Goal: Communication & Community: Answer question/provide support

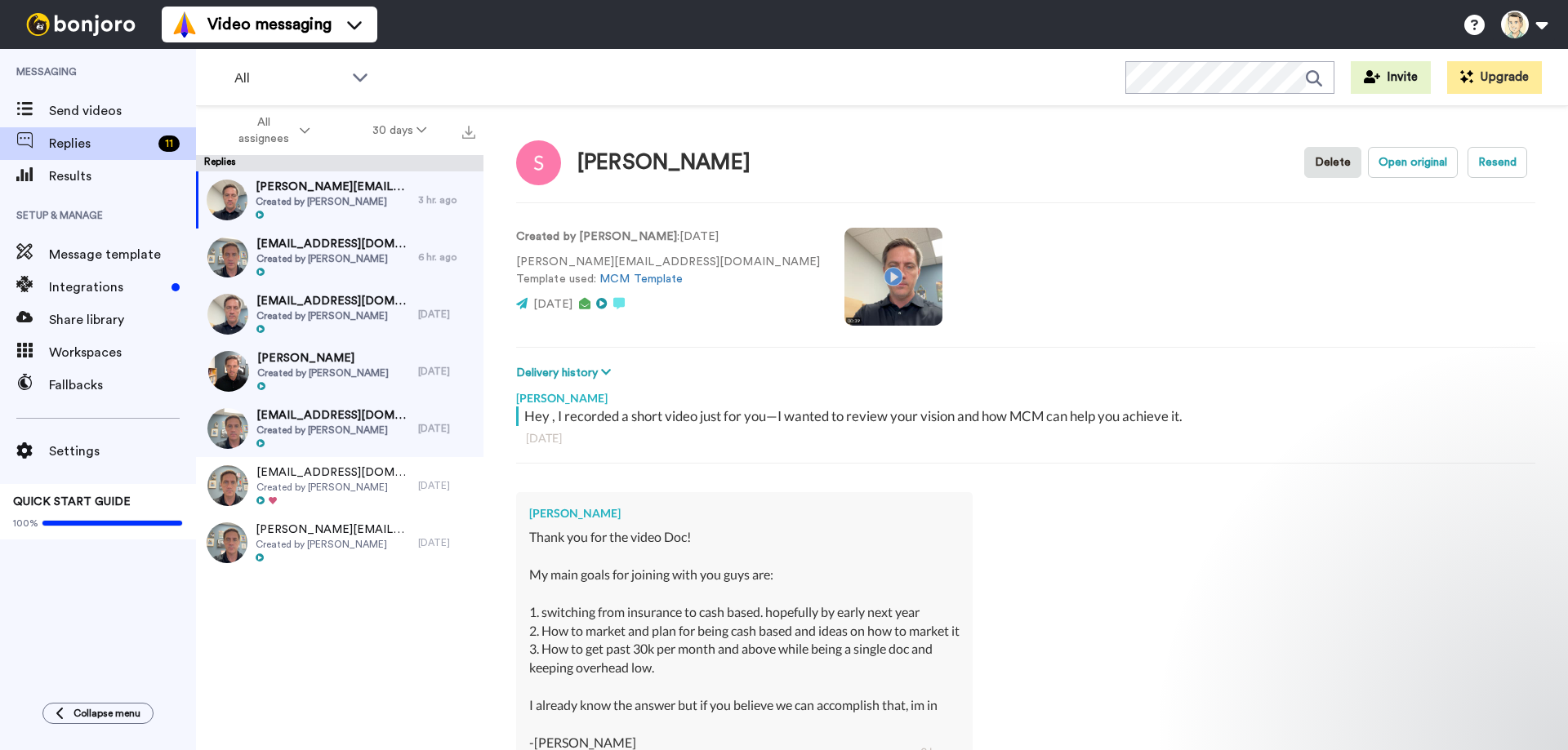
scroll to position [206, 0]
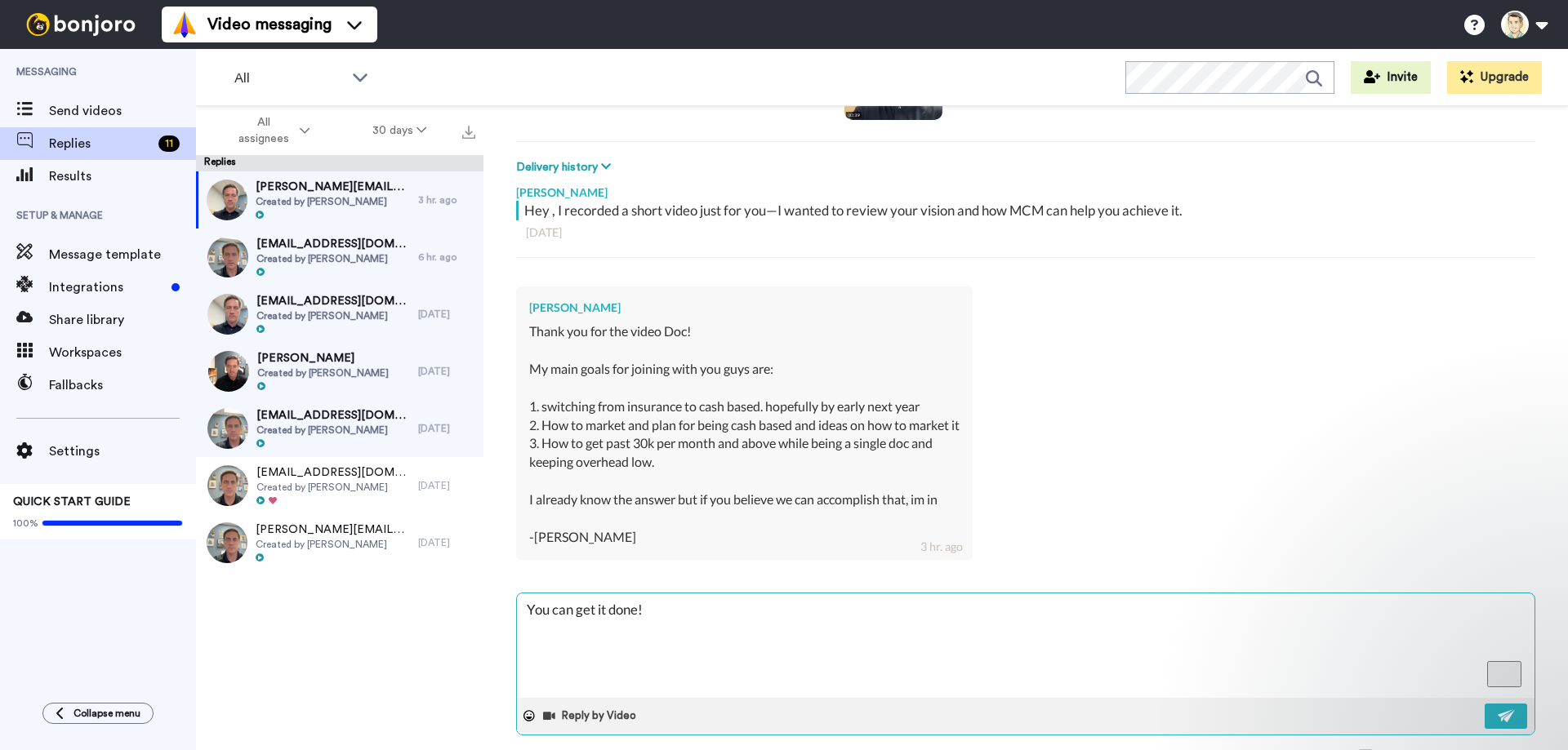
type textarea "x"
type textarea "You can get it done! I"
type textarea "x"
type textarea "You can get it done! I"
type textarea "x"
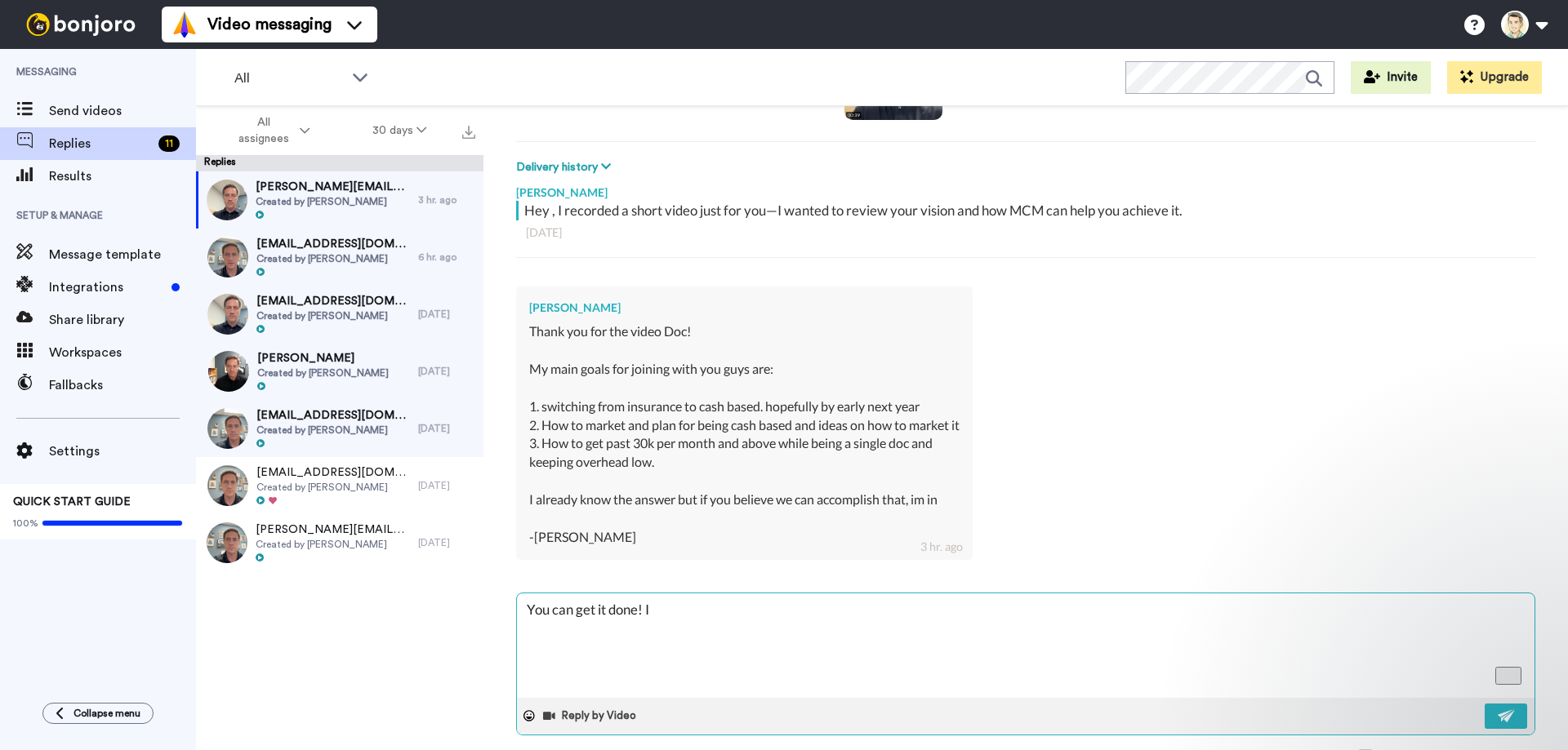
type textarea "You can get it done! I w"
type textarea "x"
type textarea "You can get it done! I wi"
type textarea "x"
type textarea "You can get it done! I wil"
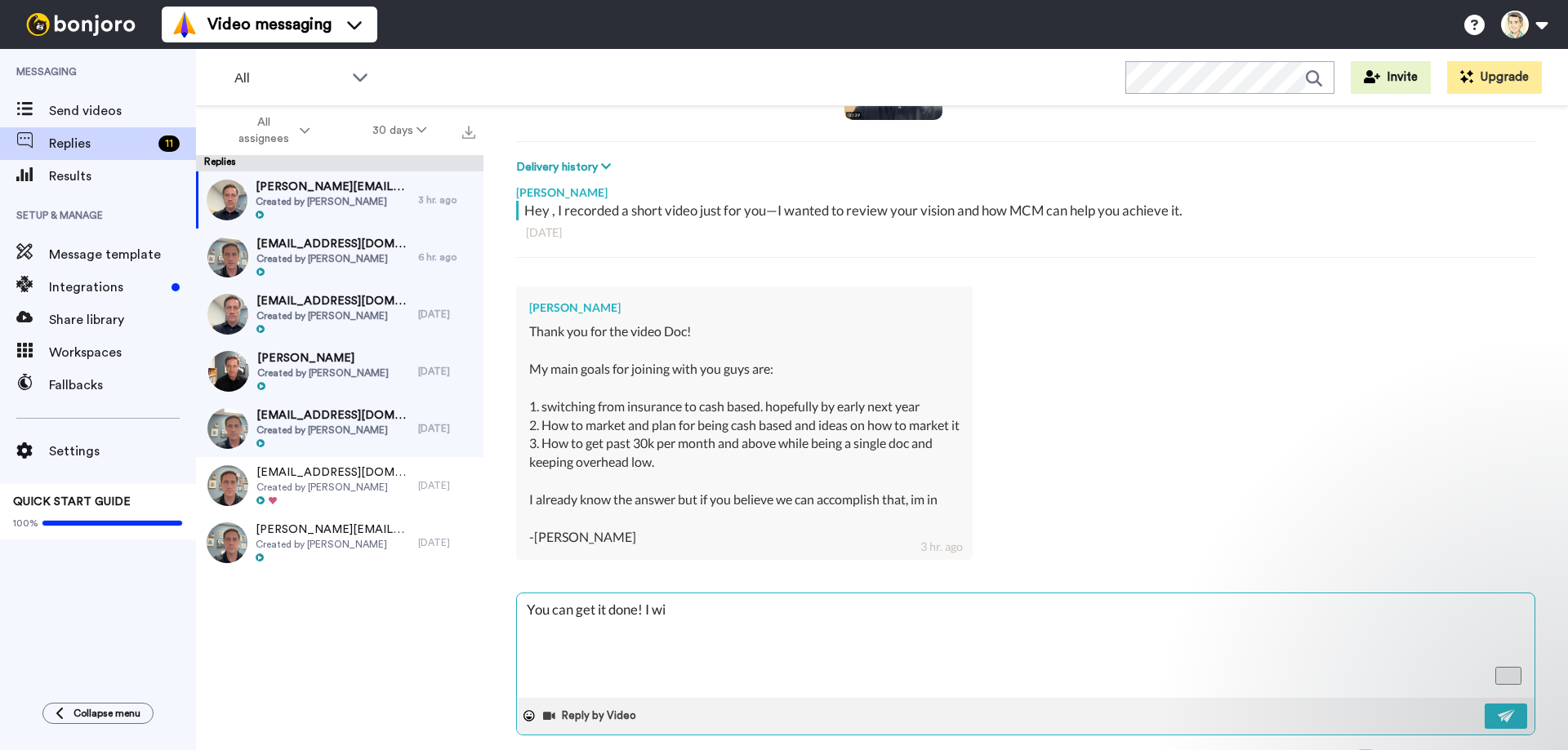
type textarea "x"
type textarea "You can get it done! I will"
type textarea "x"
type textarea "You can get it done! I will m"
type textarea "x"
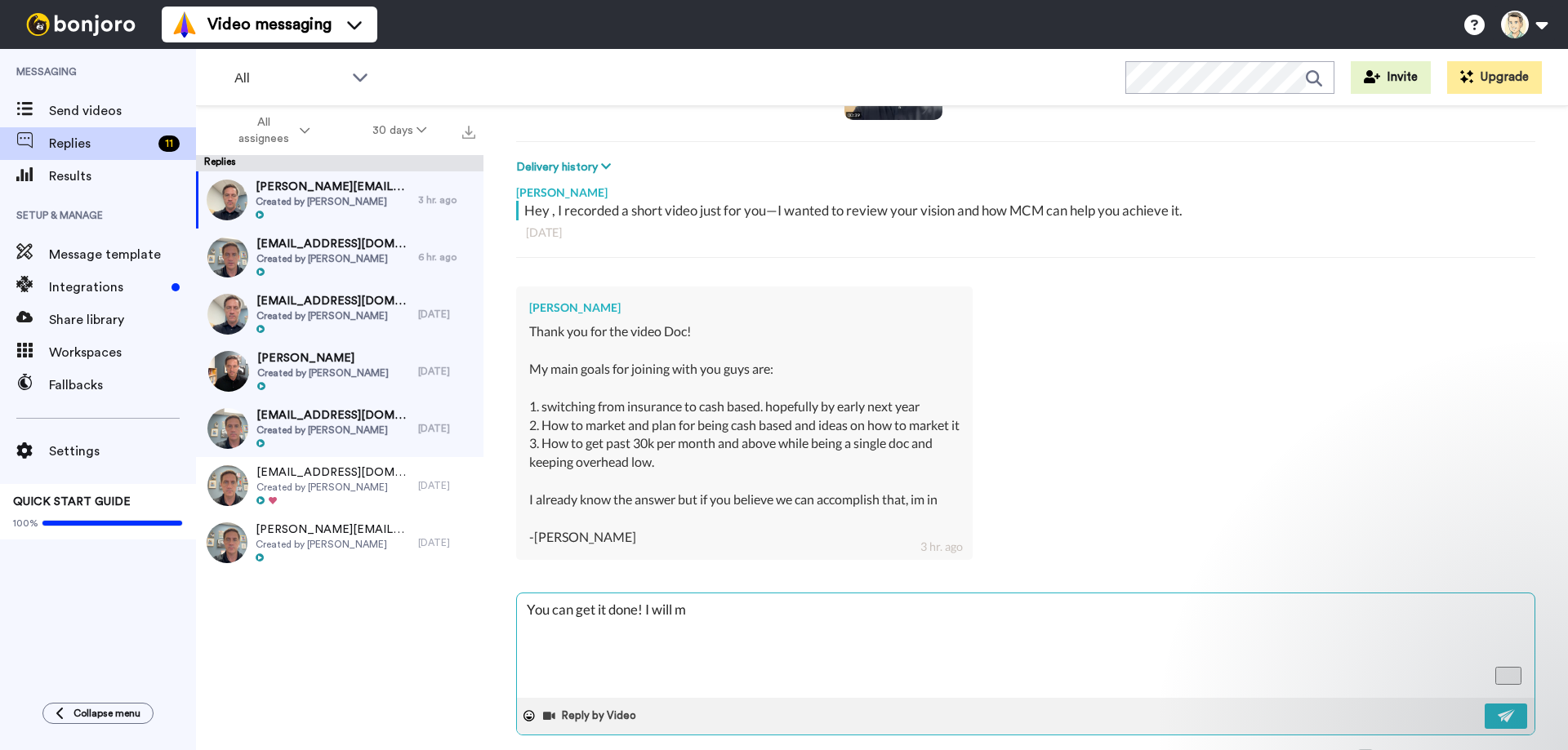
type textarea "You can get it done! I will ma"
type textarea "x"
type textarea "You can get it done! I will mak"
type textarea "x"
type textarea "You can get it done! I will make"
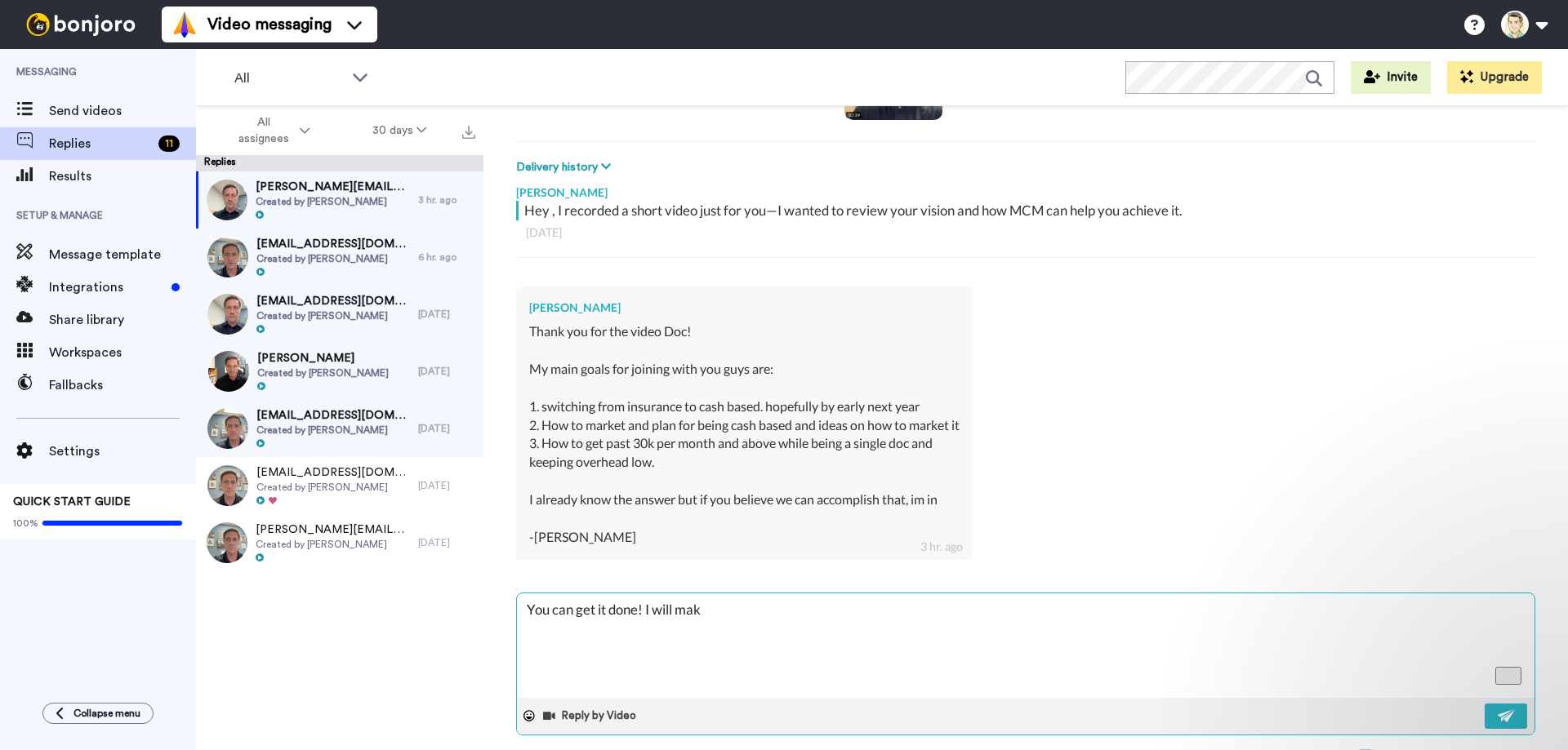
type textarea "x"
type textarea "You can get it done! I will make"
type textarea "x"
type textarea "You can get it done! I will make s"
type textarea "x"
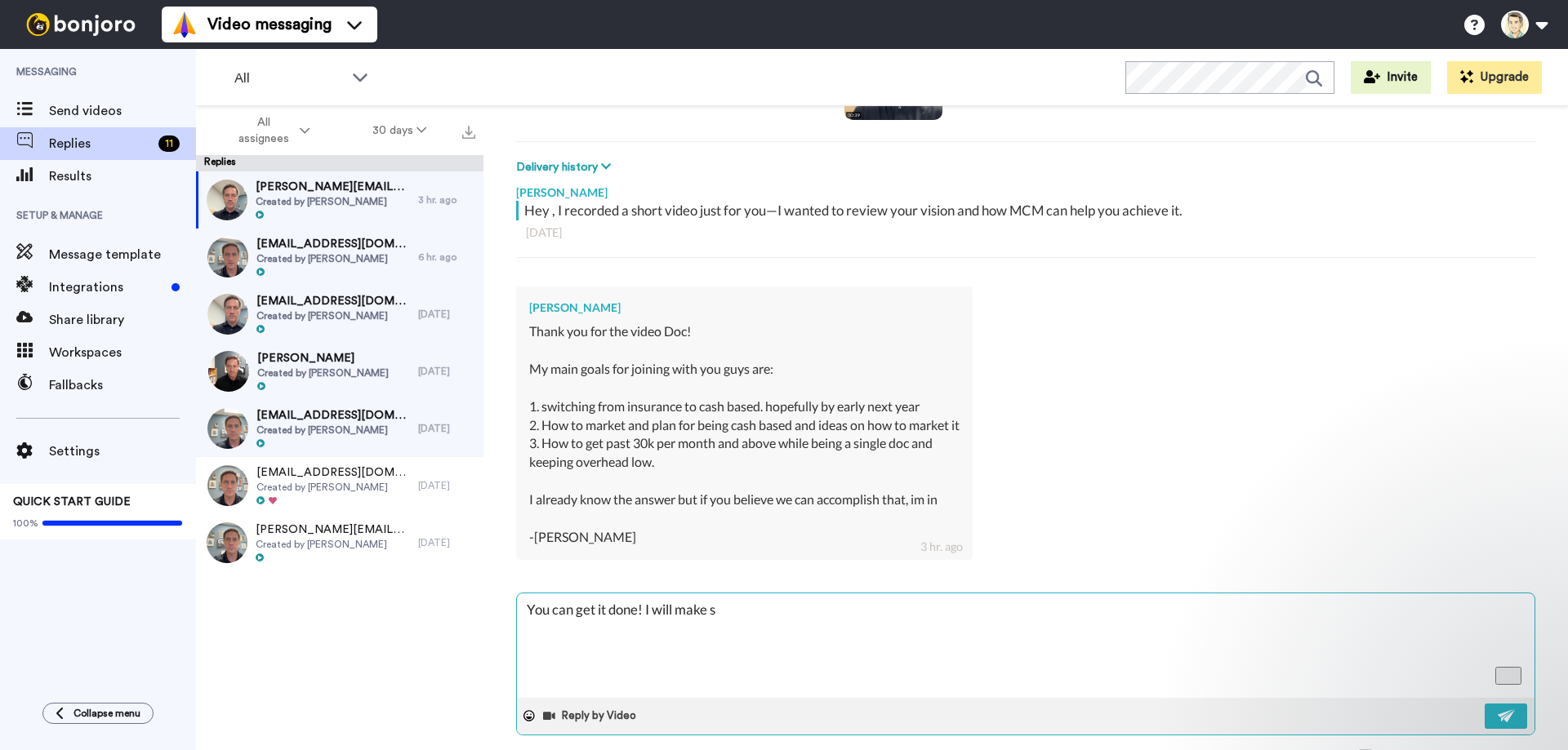
type textarea "You can get it done! I will make su"
type textarea "x"
type textarea "You can get it done! I will make sur"
type textarea "x"
type textarea "You can get it done! I will make sure"
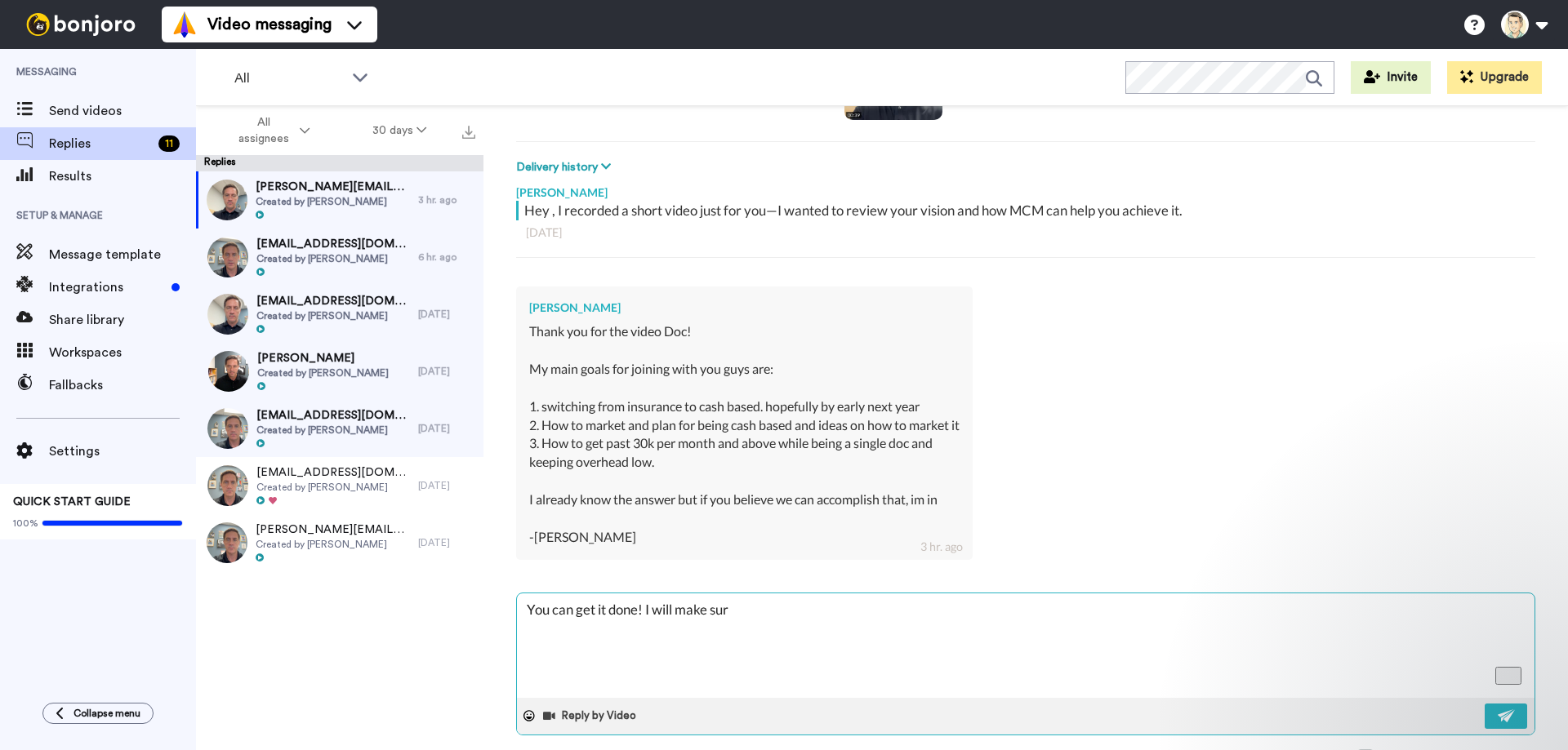
type textarea "x"
type textarea "You can get it done! I will make sure"
type textarea "x"
type textarea "You can get it done! I will make sure o"
type textarea "x"
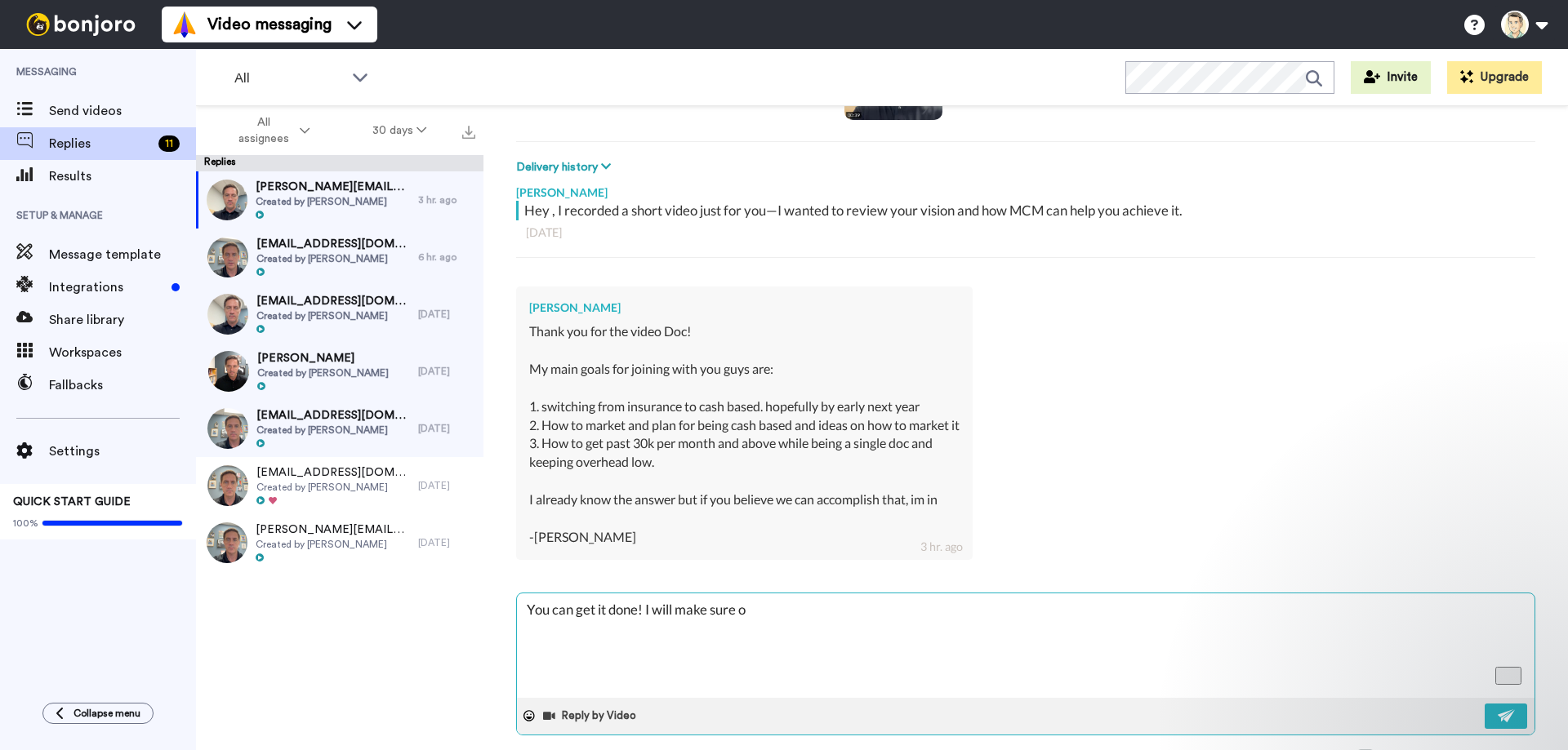
type textarea "You can get it done! I will make sure of"
type textarea "x"
type textarea "You can get it done! I will make sure of"
type textarea "x"
type textarea "You can get it done! I will make sure of i"
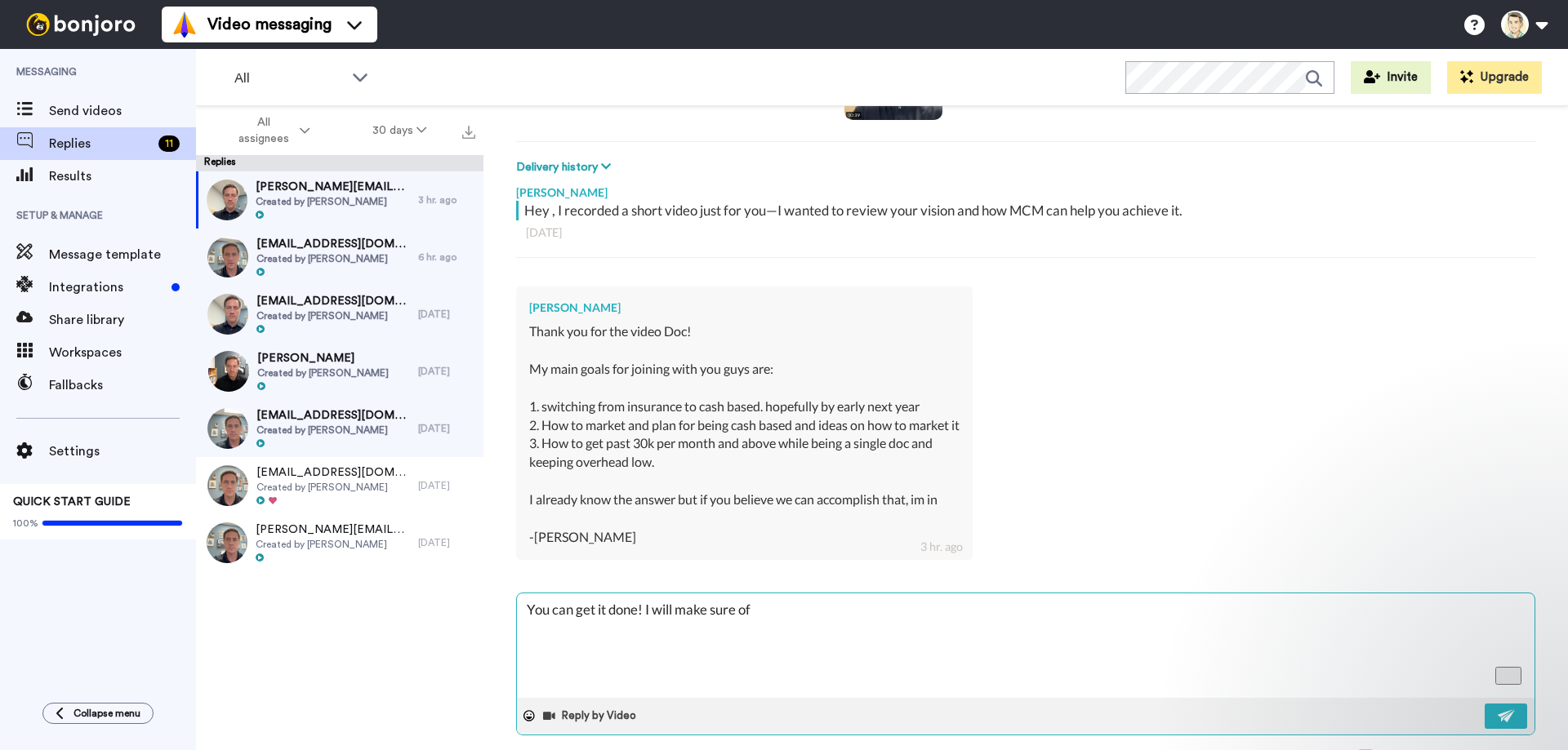
type textarea "x"
type textarea "You can get it done! I will make sure of it"
type textarea "x"
type textarea "You can get it done! I will make sure of it!"
type textarea "x"
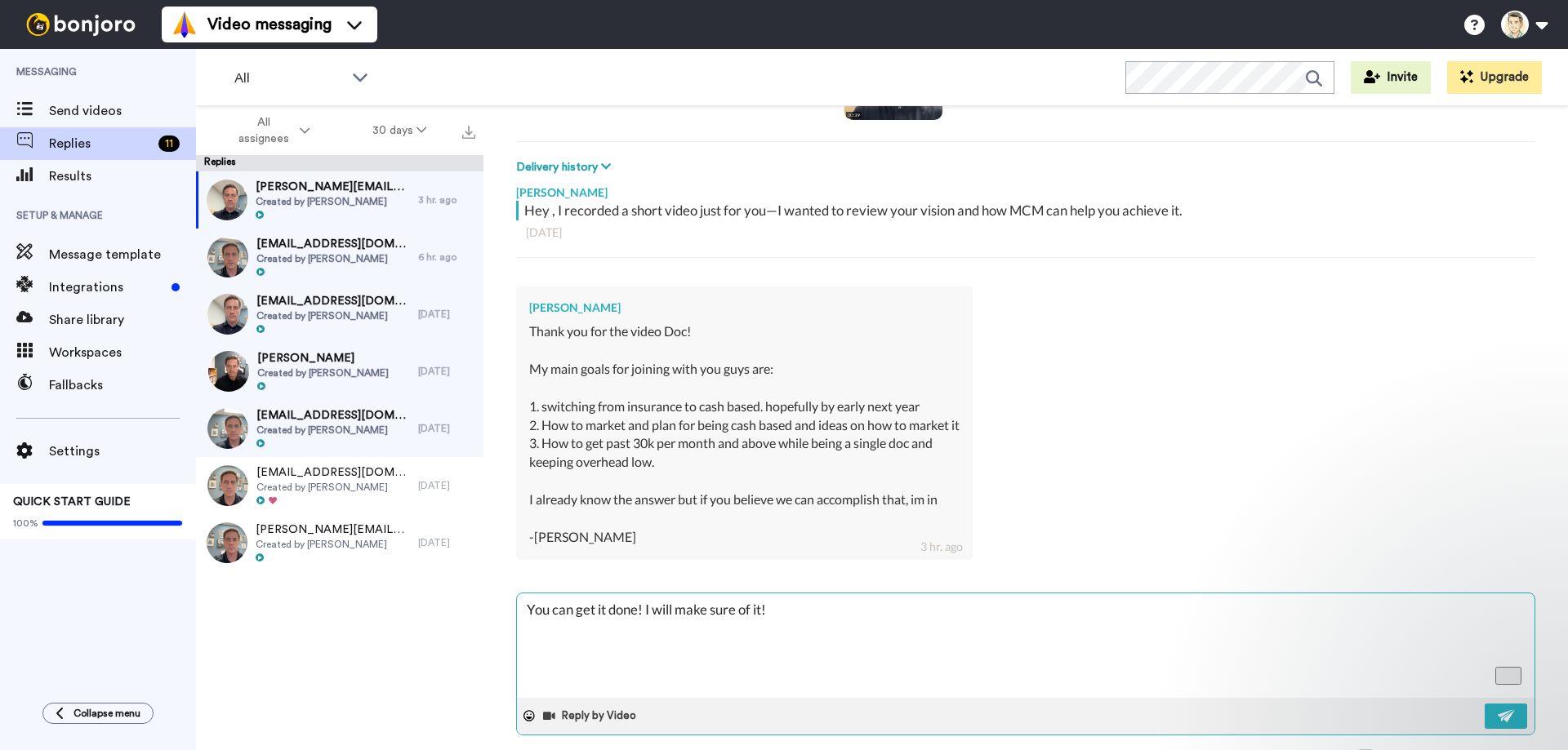
type textarea "You can get it done! I will make sure of it!"
type textarea "x"
type textarea "You can get it done! I will make sure of it!"
type textarea "x"
type textarea "You can get it done! I will make sure of it!"
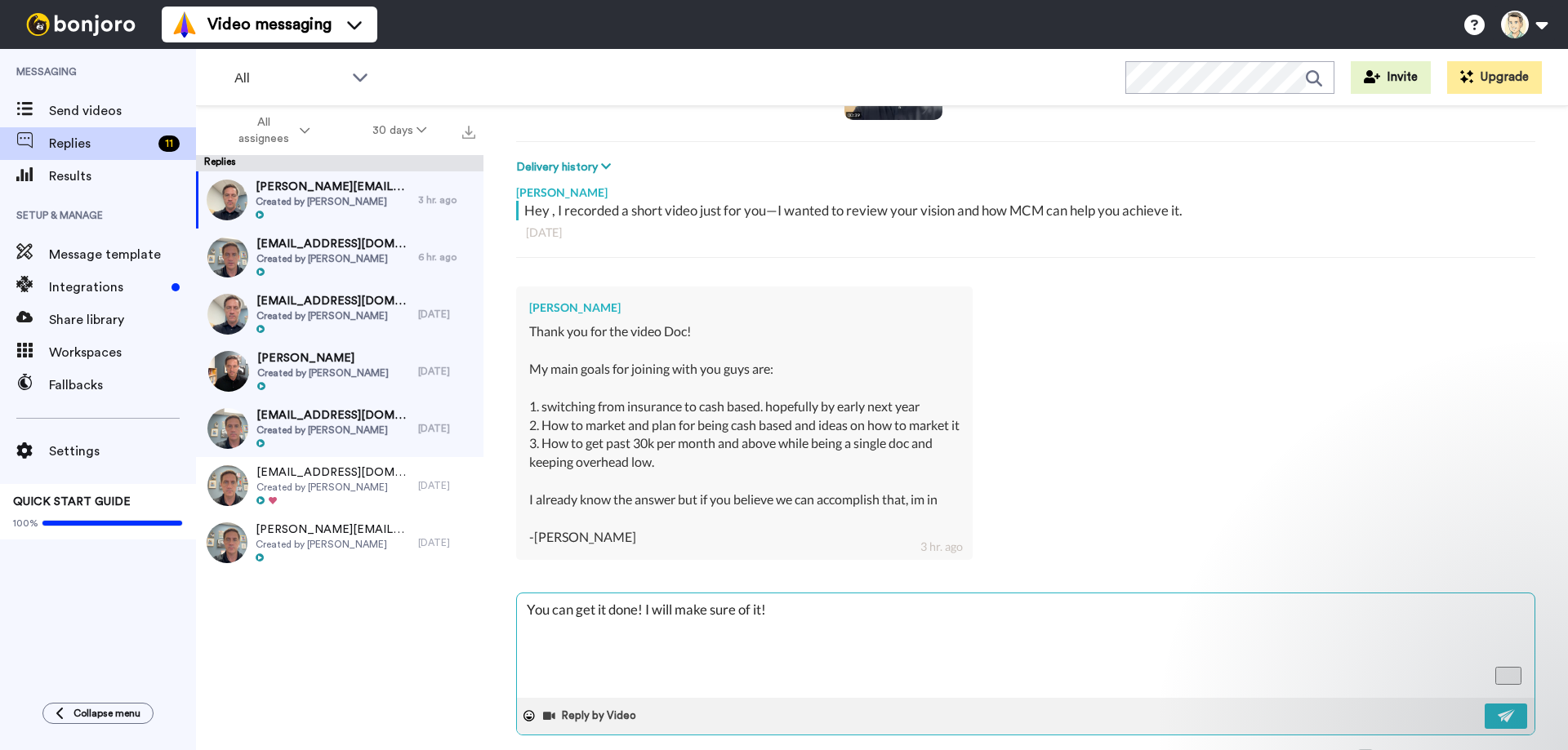
type textarea "x"
type textarea "You can get it done! I will make sure of it! H"
type textarea "x"
type textarea "You can get it done! I will make sure of it! He"
type textarea "x"
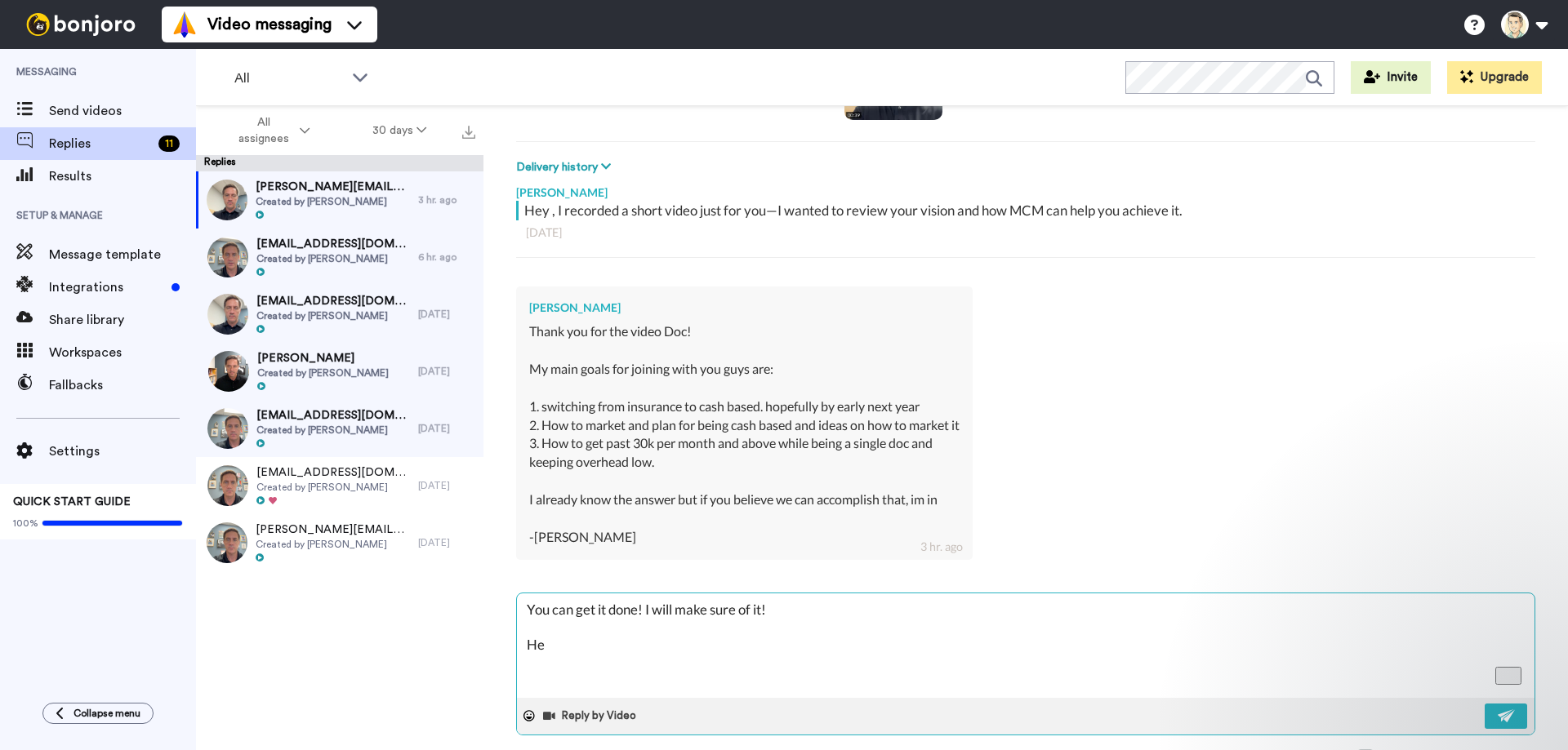
type textarea "You can get it done! I will make sure of it! Her"
type textarea "x"
type textarea "You can get it done! I will make sure of it! Here"
type textarea "x"
type textarea "You can get it done! I will make sure of it! Here"
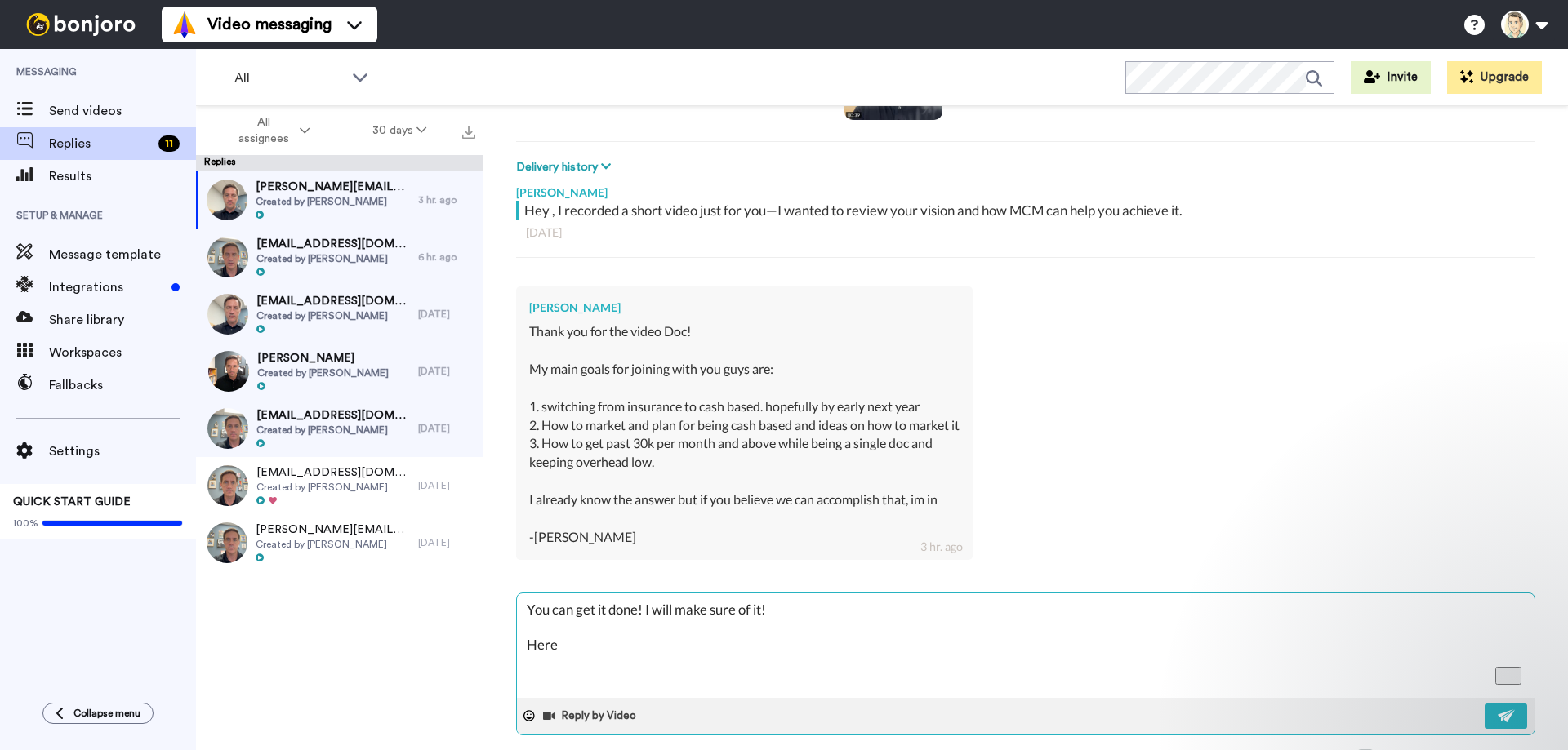
type textarea "x"
type textarea "You can get it done! I will make sure of it! Here i"
type textarea "x"
type textarea "You can get it done! I will make sure of it! Here is"
type textarea "x"
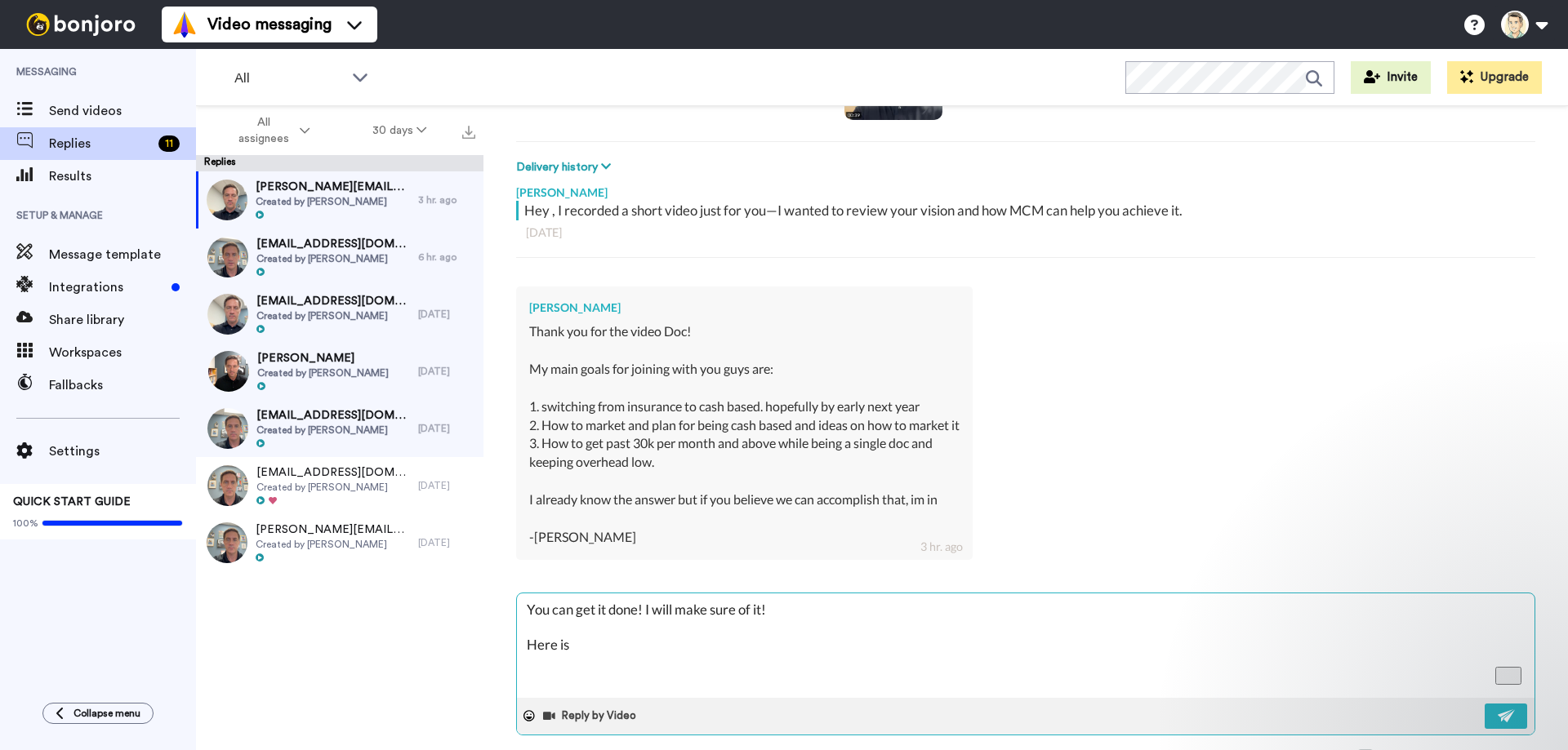
type textarea "You can get it done! I will make sure of it! Here is"
type textarea "x"
type textarea "You can get it done! I will make sure of it! Here is t"
type textarea "x"
type textarea "You can get it done! I will make sure of it! Here is th"
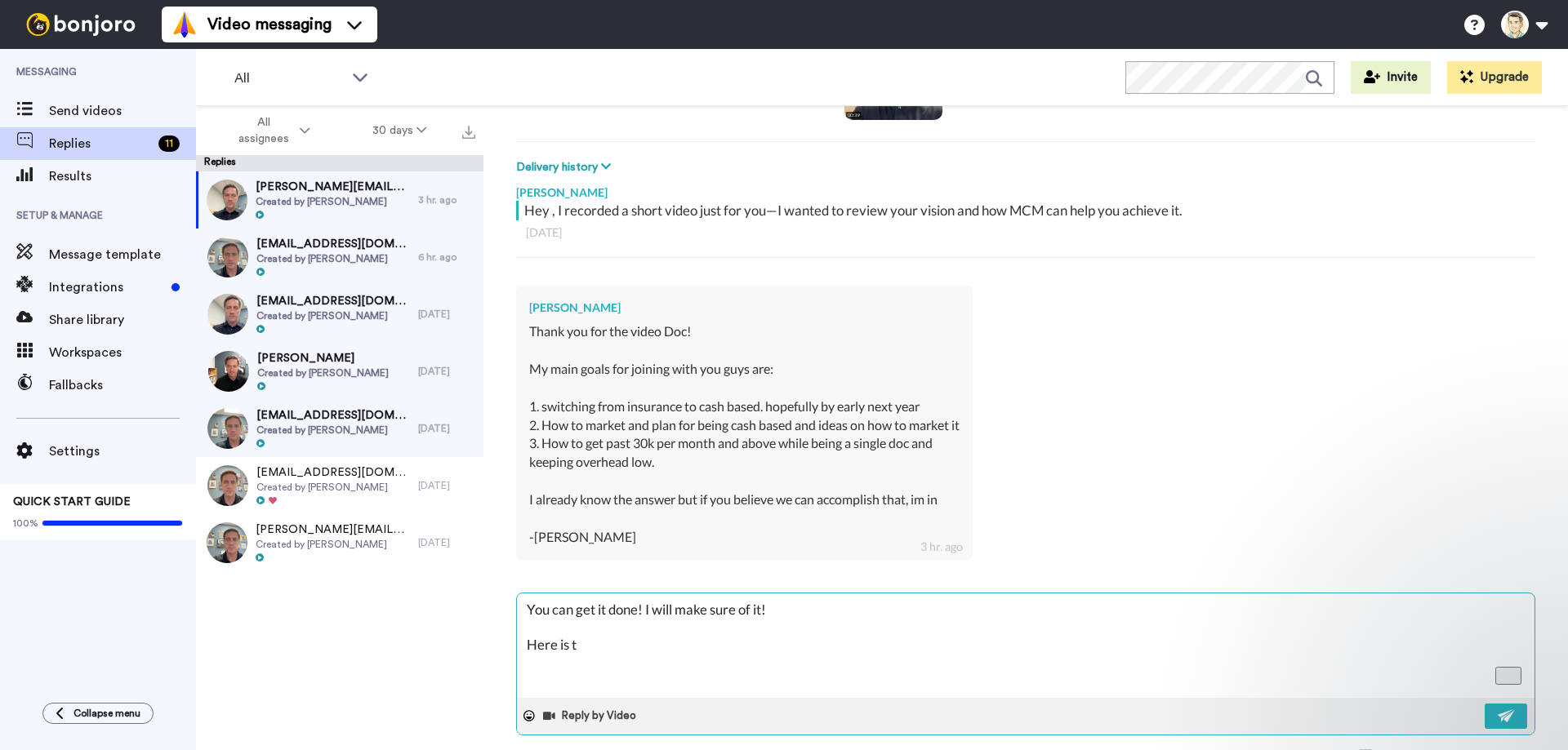
type textarea "x"
type textarea "You can get it done! I will make sure of it! Here is the"
type textarea "x"
type textarea "You can get it done! I will make sure of it! Here is the"
type textarea "x"
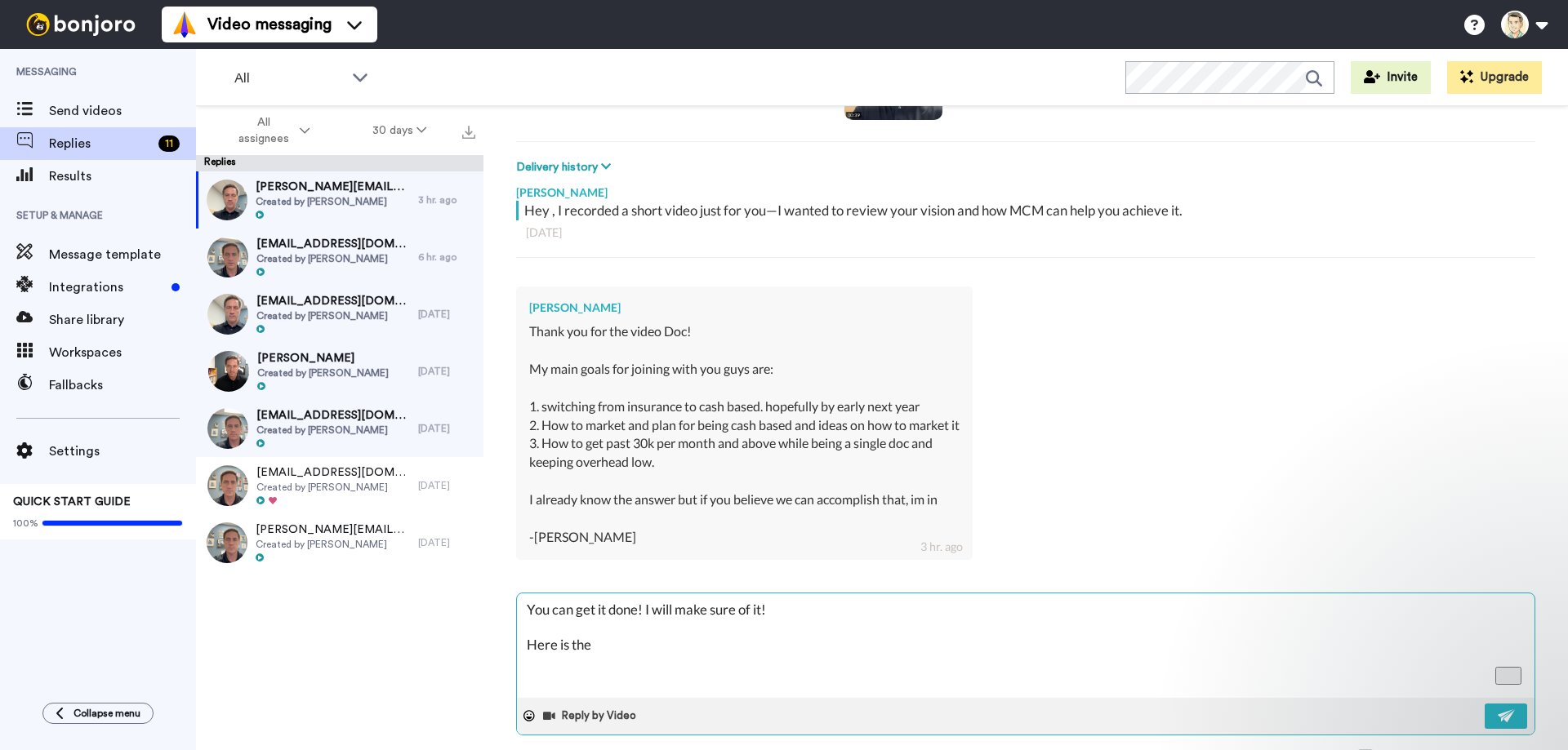
type textarea "You can get it done! I will make sure of it! Here is the r"
type textarea "x"
type textarea "You can get it done! I will make sure of it! Here is the re"
type textarea "x"
type textarea "You can get it done! I will make sure of it! Here is the reg"
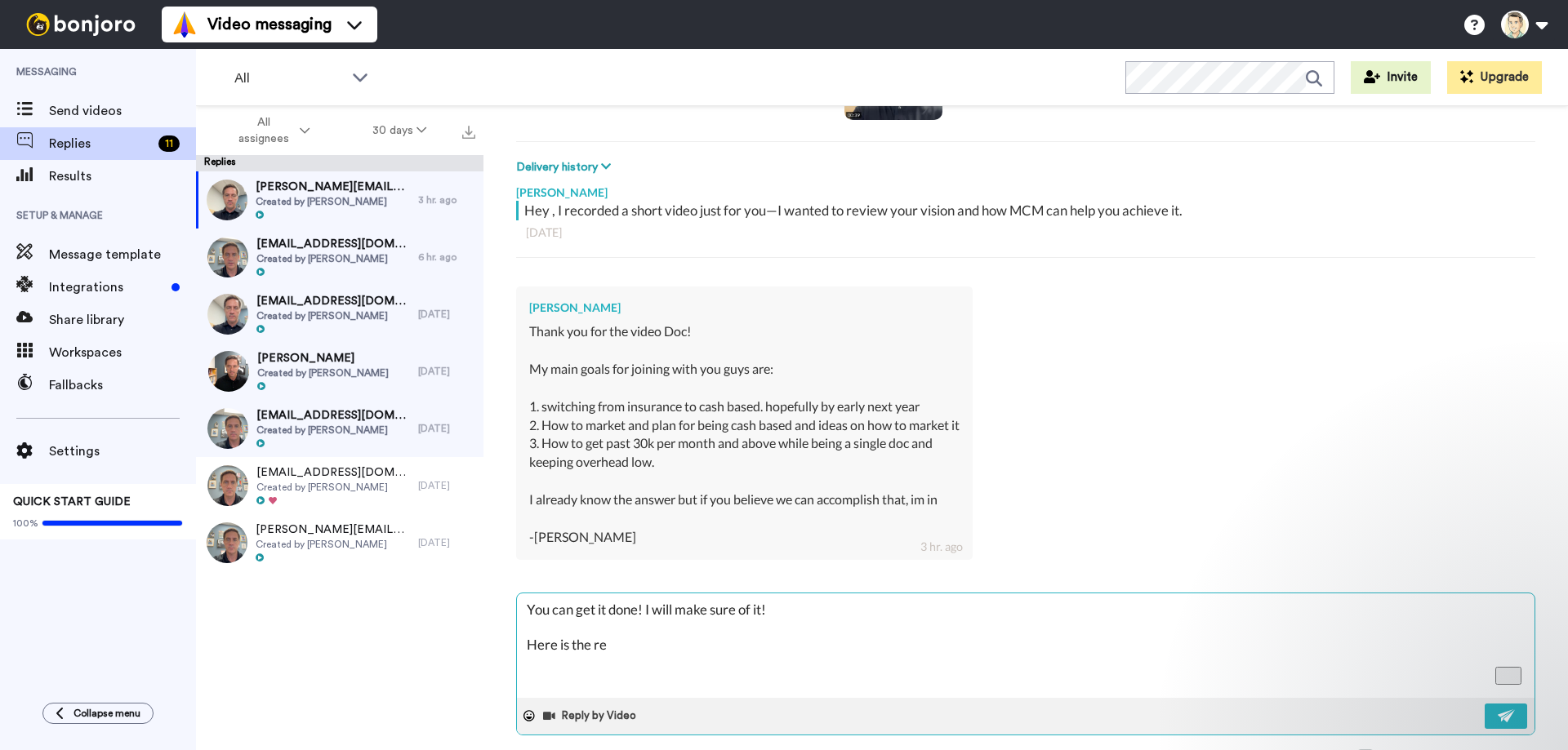
type textarea "x"
type textarea "You can get it done! I will make sure of it! Here is the regi"
type textarea "x"
type textarea "You can get it done! I will make sure of it! Here is the regis"
type textarea "x"
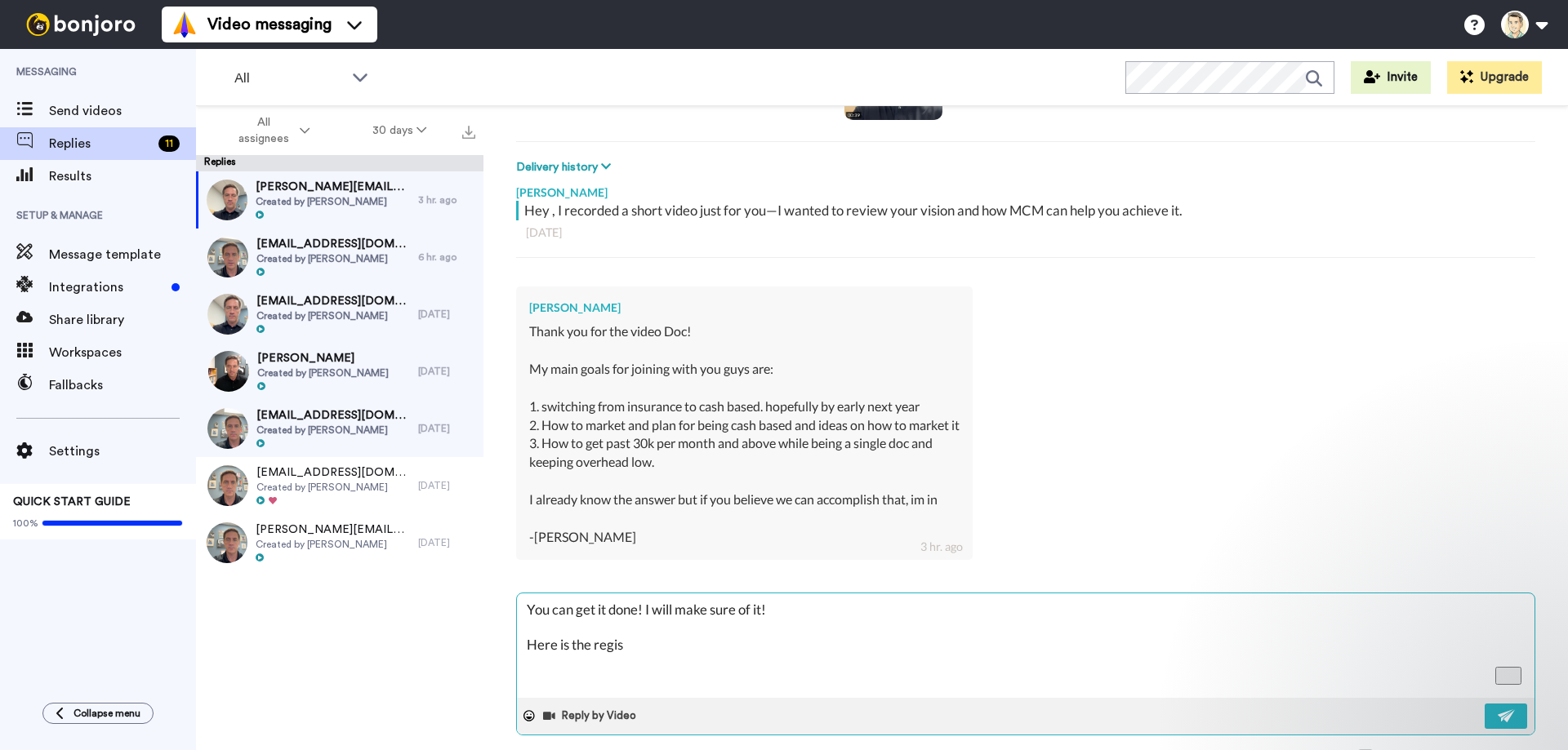
type textarea "You can get it done! I will make sure of it! Here is the regist"
type textarea "x"
type textarea "You can get it done! I will make sure of it! Here is the regista"
type textarea "x"
type textarea "You can get it done! I will make sure of it! Here is the regist"
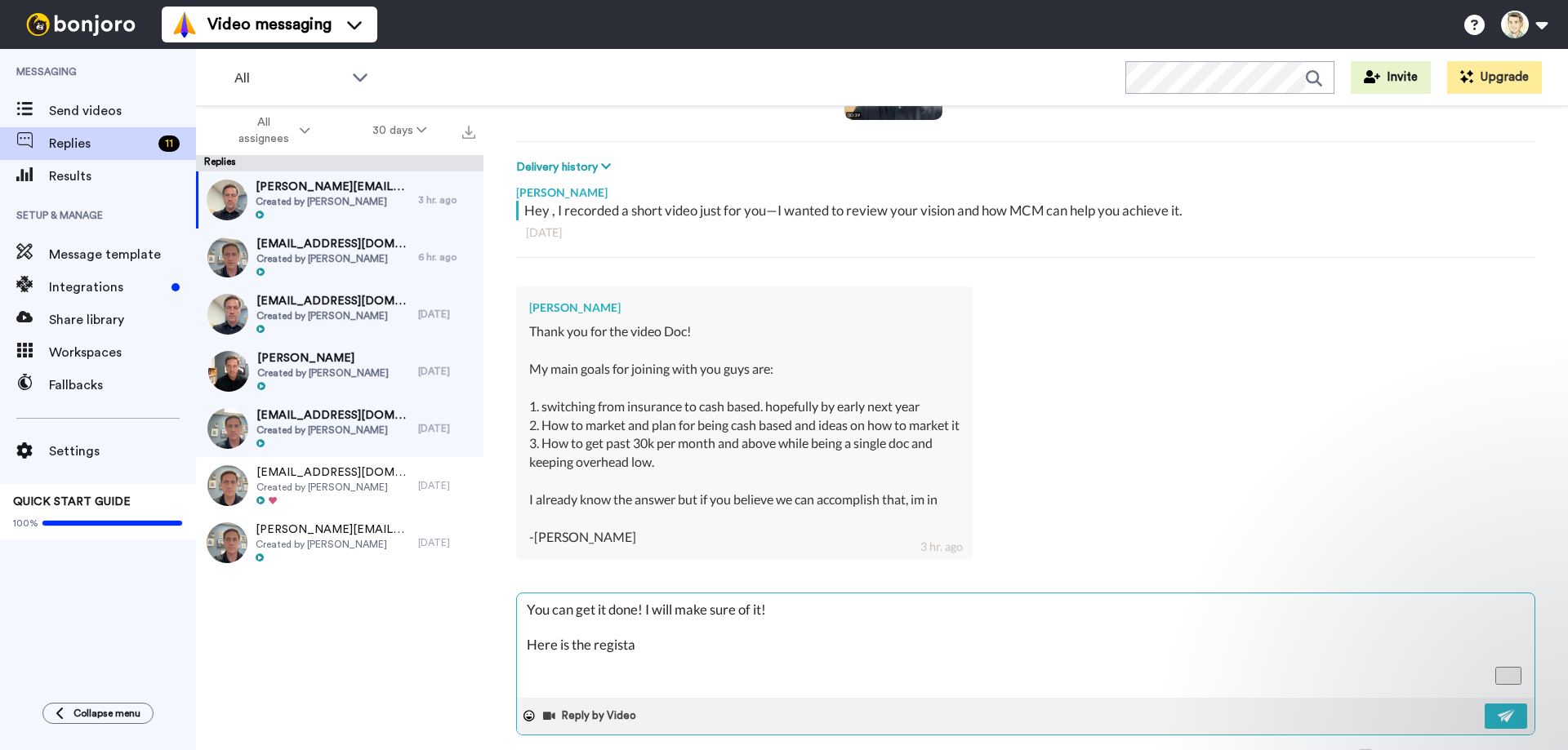
type textarea "x"
type textarea "You can get it done! I will make sure of it! Here is the registr"
type textarea "x"
type textarea "You can get it done! I will make sure of it! Here is the registra"
type textarea "x"
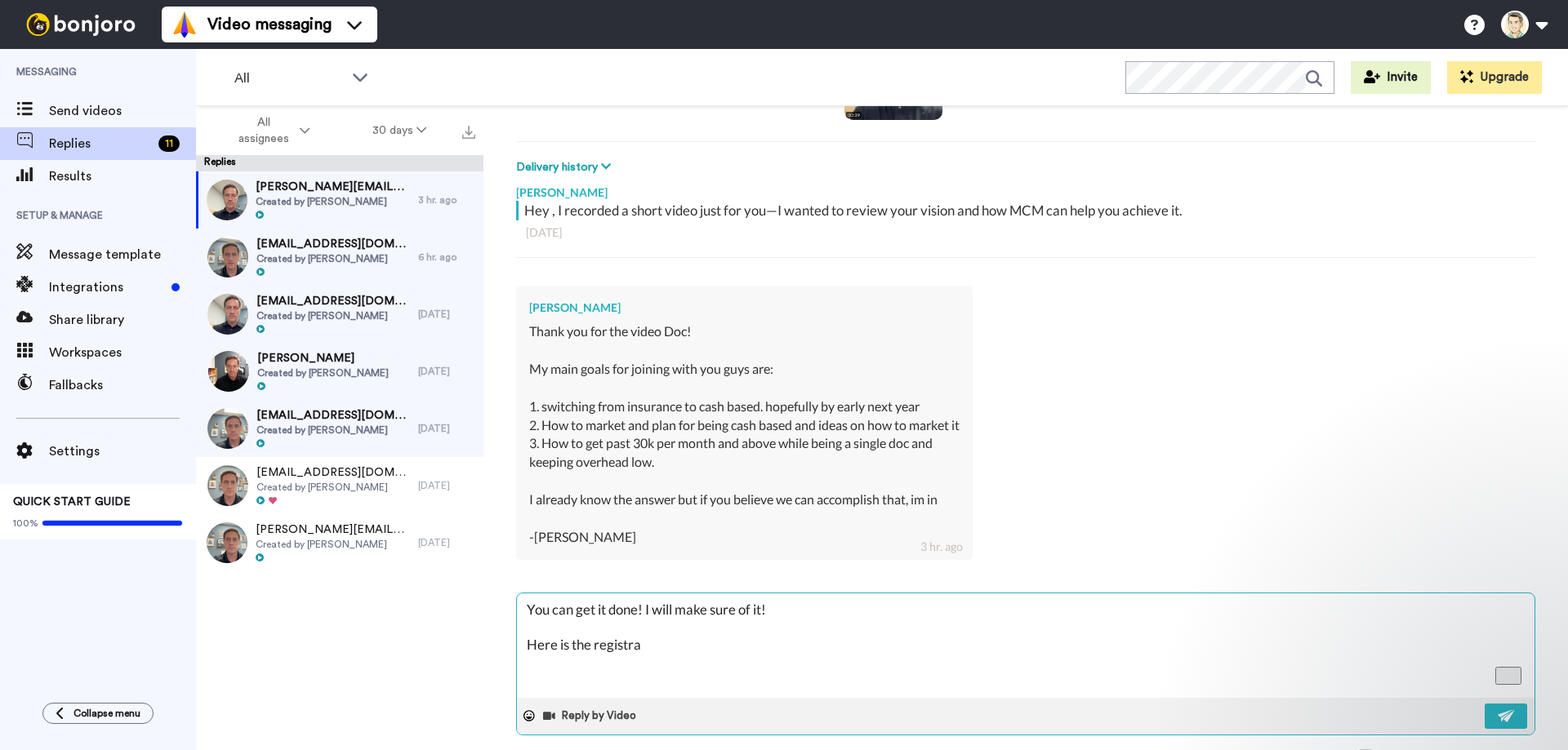
type textarea "You can get it done! I will make sure of it! Here is the registrat"
type textarea "x"
type textarea "You can get it done! I will make sure of it! Here is the registrati"
type textarea "x"
type textarea "You can get it done! I will make sure of it! Here is the registratio"
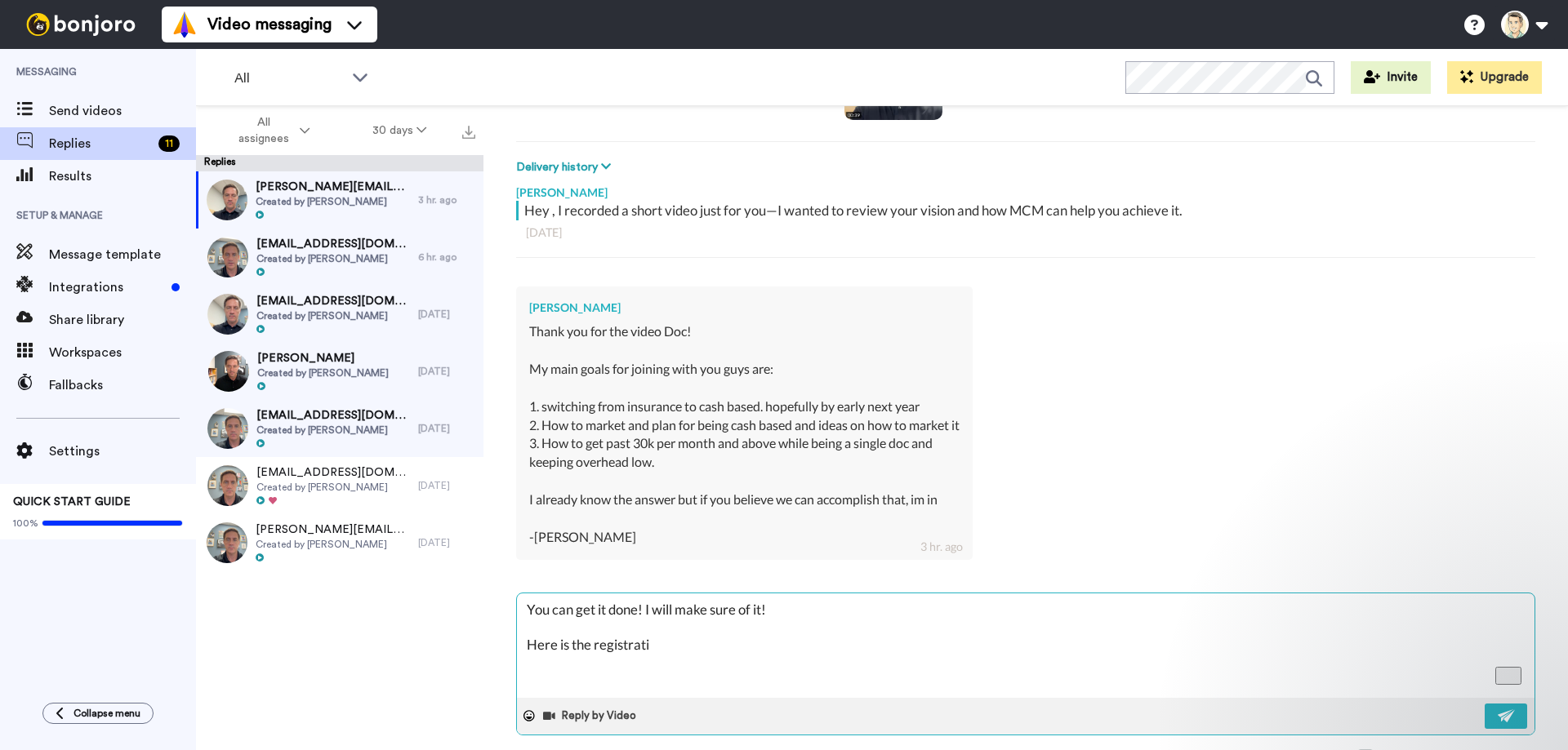
type textarea "x"
type textarea "You can get it done! I will make sure of it! Here is the registration"
type textarea "x"
type textarea "You can get it done! I will make sure of it! Here is the registration"
type textarea "x"
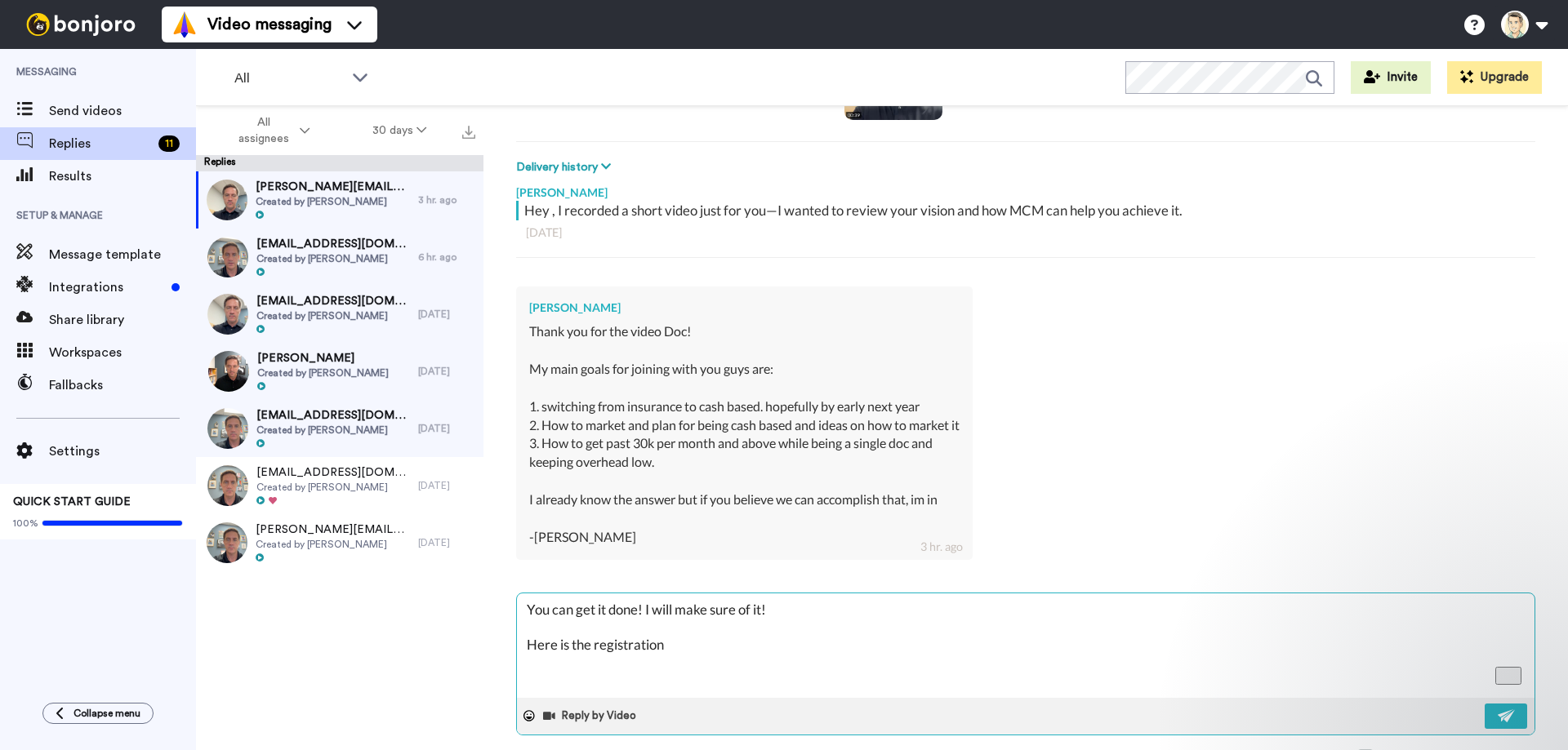
type textarea "You can get it done! I will make sure of it! Here is the registration l"
type textarea "x"
type textarea "You can get it done! I will make sure of it! Here is the registration li"
type textarea "x"
type textarea "You can get it done! I will make sure of it! Here is the registration lin"
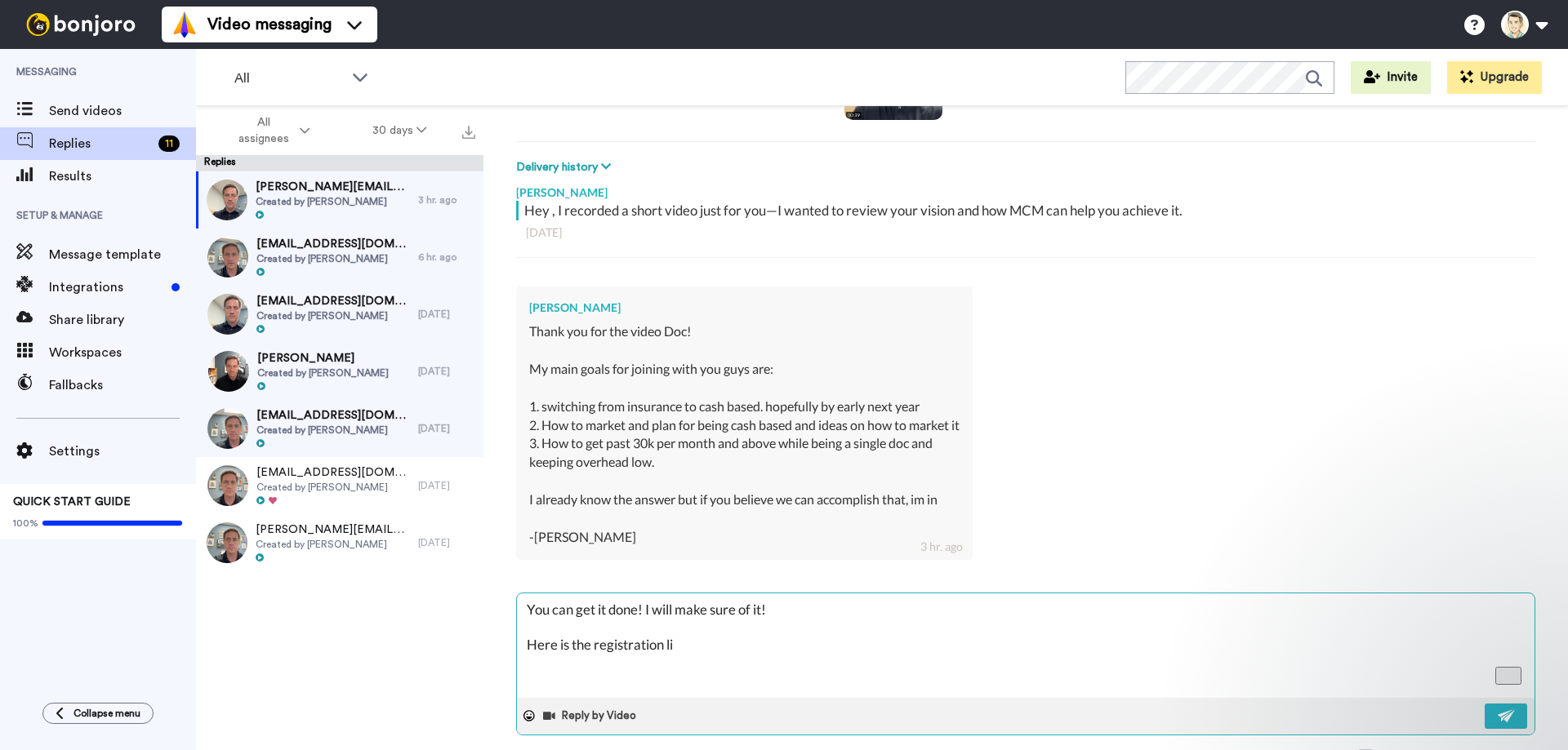
type textarea "x"
type textarea "You can get it done! I will make sure of it! Here is the registration link"
type textarea "x"
type textarea "You can get it done! I will make sure of it! Here is the registration link:"
type textarea "x"
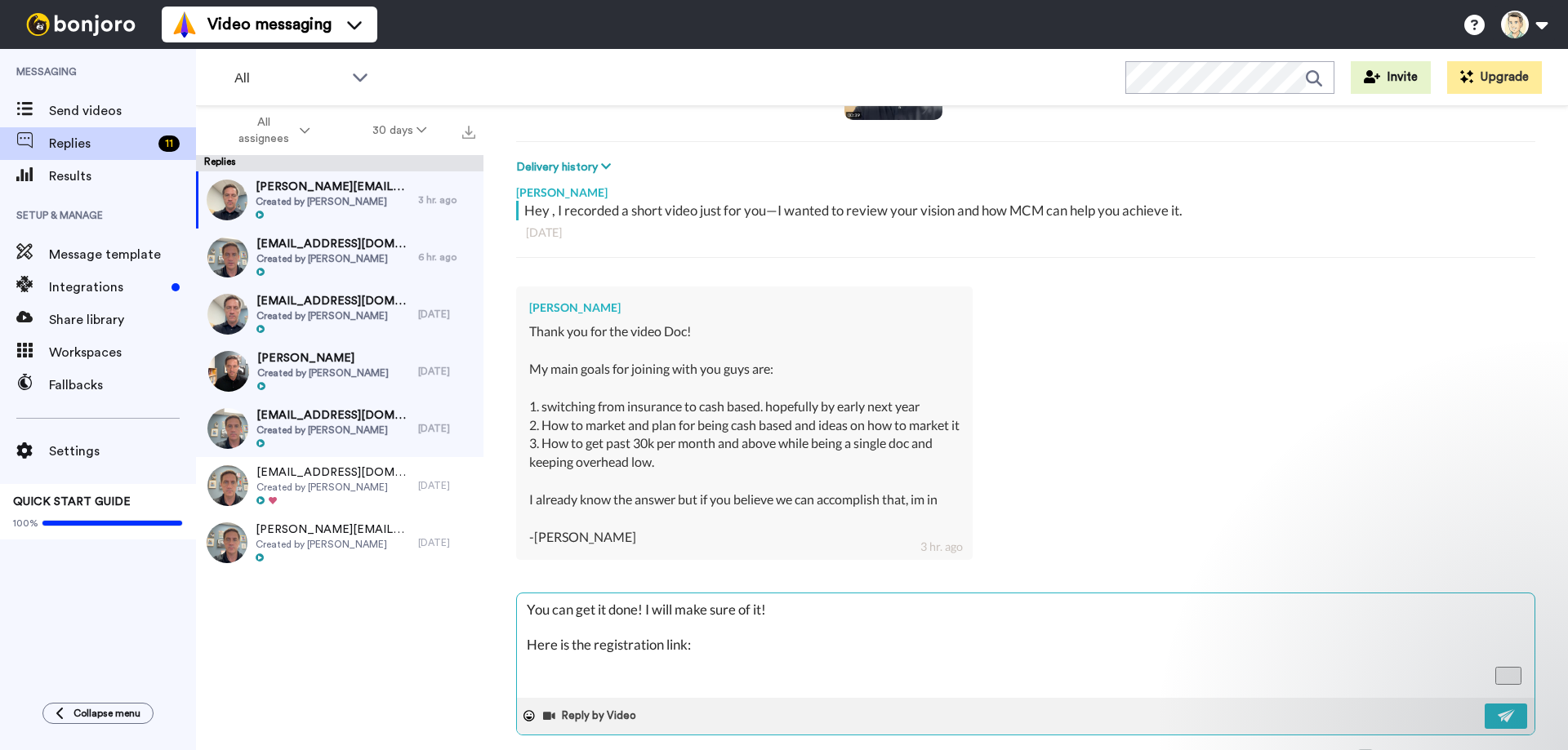
type textarea "You can get it done! I will make sure of it! Here is the registration link:"
type textarea "x"
type textarea "You can get it done! I will make sure of it! Here is the registration link: [UR…"
type textarea "x"
drag, startPoint x: 976, startPoint y: 643, endPoint x: 696, endPoint y: 646, distance: 280.0
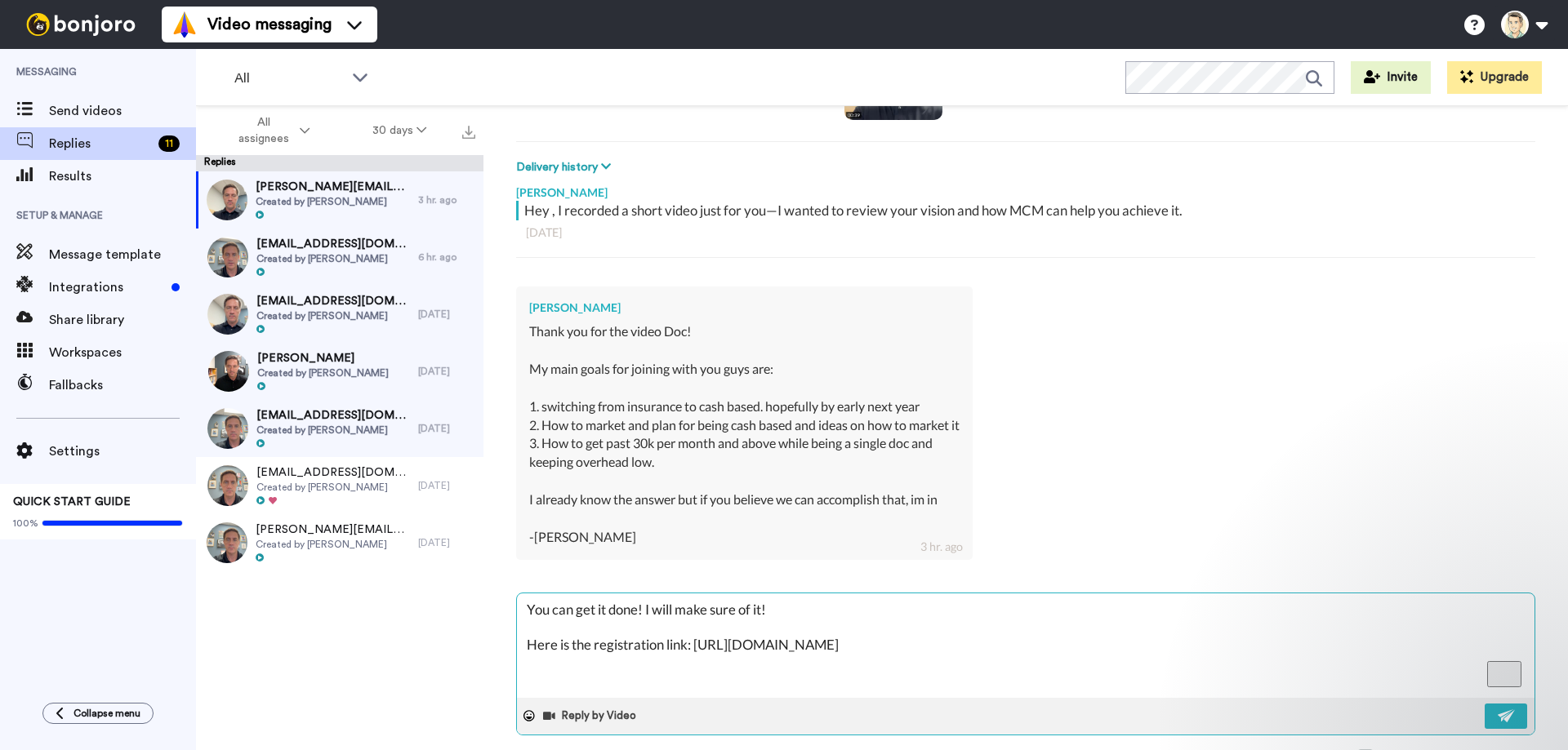
click at [696, 646] on textarea "You can get it done! I will make sure of it! Here is the registration link: [UR…" at bounding box center [1025, 645] width 1017 height 104
click at [1000, 649] on textarea "You can get it done! I will make sure of it! Here is the registration link: [UR…" at bounding box center [1025, 645] width 1017 height 104
type textarea "You can get it done! I will make sure of it! Here is the registration link: [UR…"
type textarea "x"
type textarea "You can get it done! I will make sure of it! Here is the registration link: [UR…"
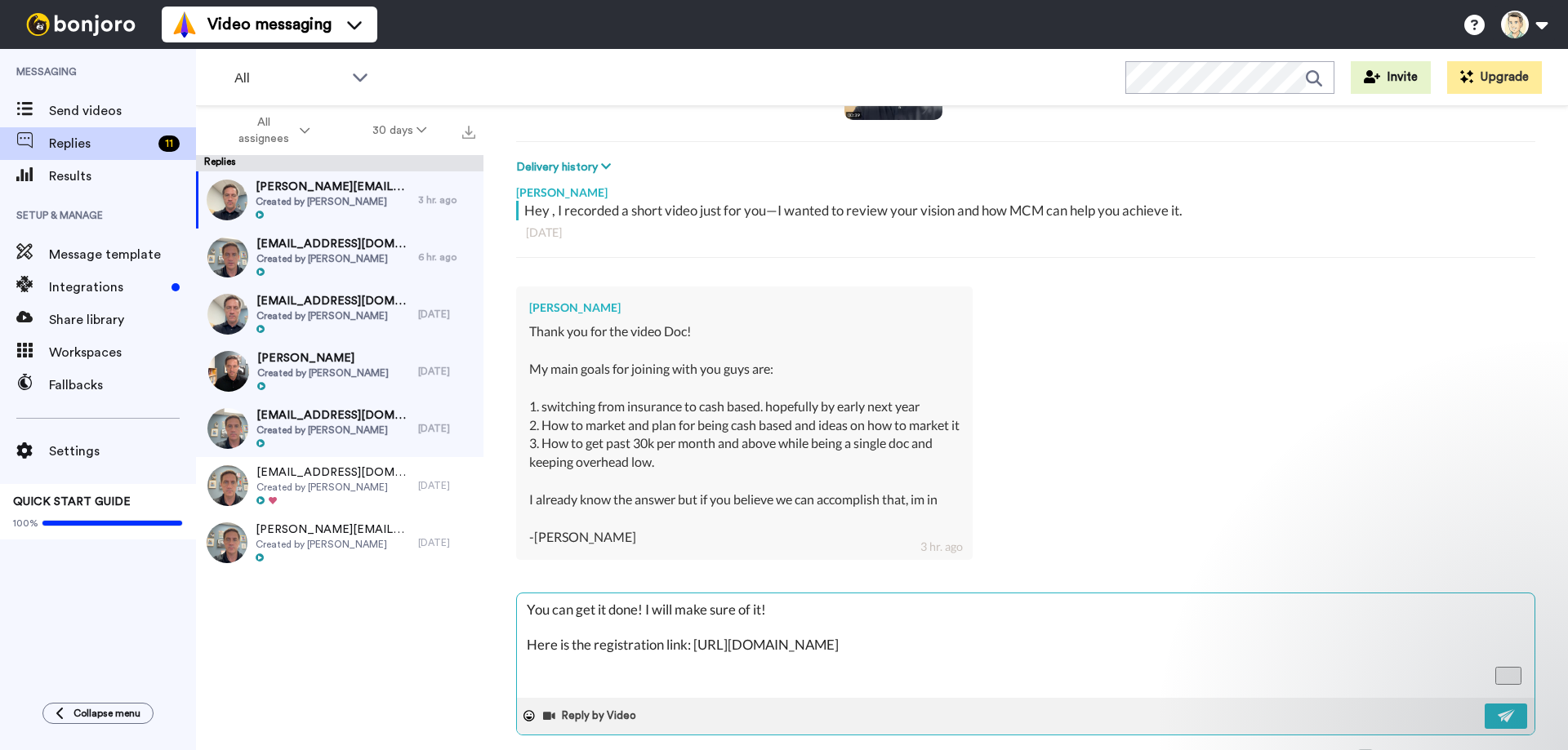
type textarea "x"
type textarea "You can get it done! I will make sure of it! Here is the registration link: [UR…"
type textarea "x"
type textarea "You can get it done! I will make sure of it! Here is the registration link: [UR…"
type textarea "x"
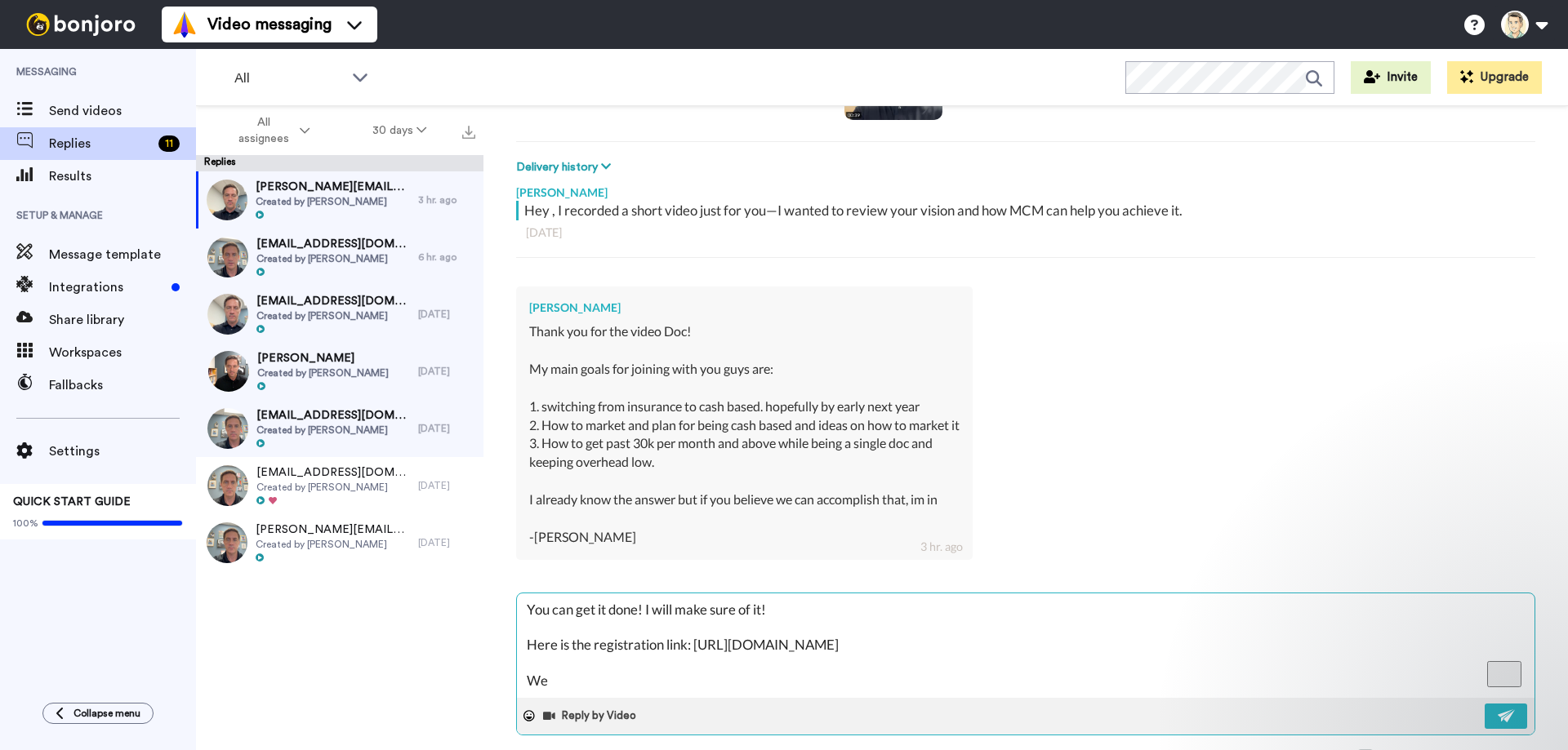
type textarea "You can get it done! I will make sure of it! Here is the registration link: [UR…"
type textarea "x"
type textarea "You can get it done! I will make sure of it! Here is the registration link: [UR…"
type textarea "x"
type textarea "You can get it done! I will make sure of it! Here is the registration link: [UR…"
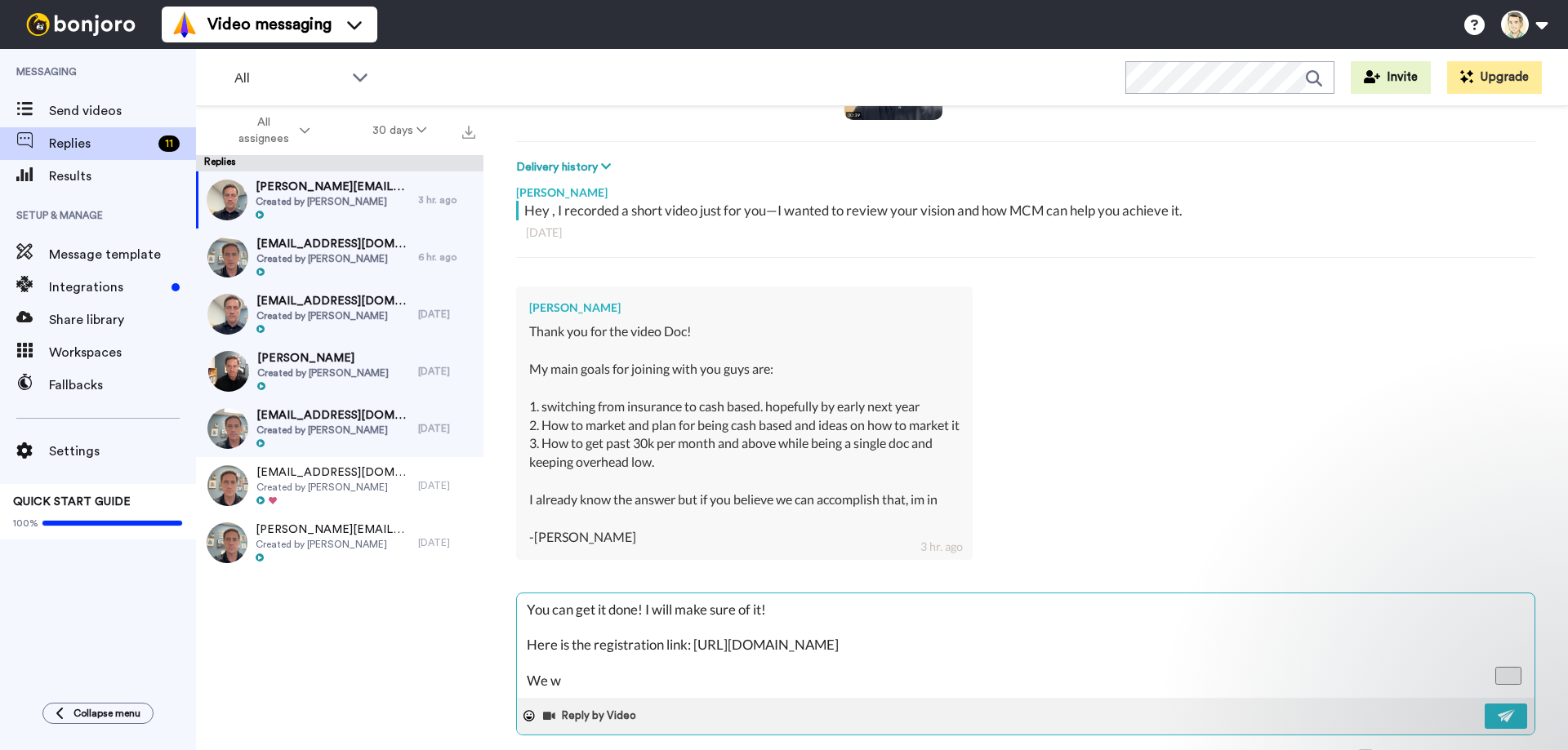
type textarea "x"
type textarea "You can get it done! I will make sure of it! Here is the registration link: [UR…"
type textarea "x"
type textarea "You can get it done! I will make sure of it! Here is the registration link: [UR…"
type textarea "x"
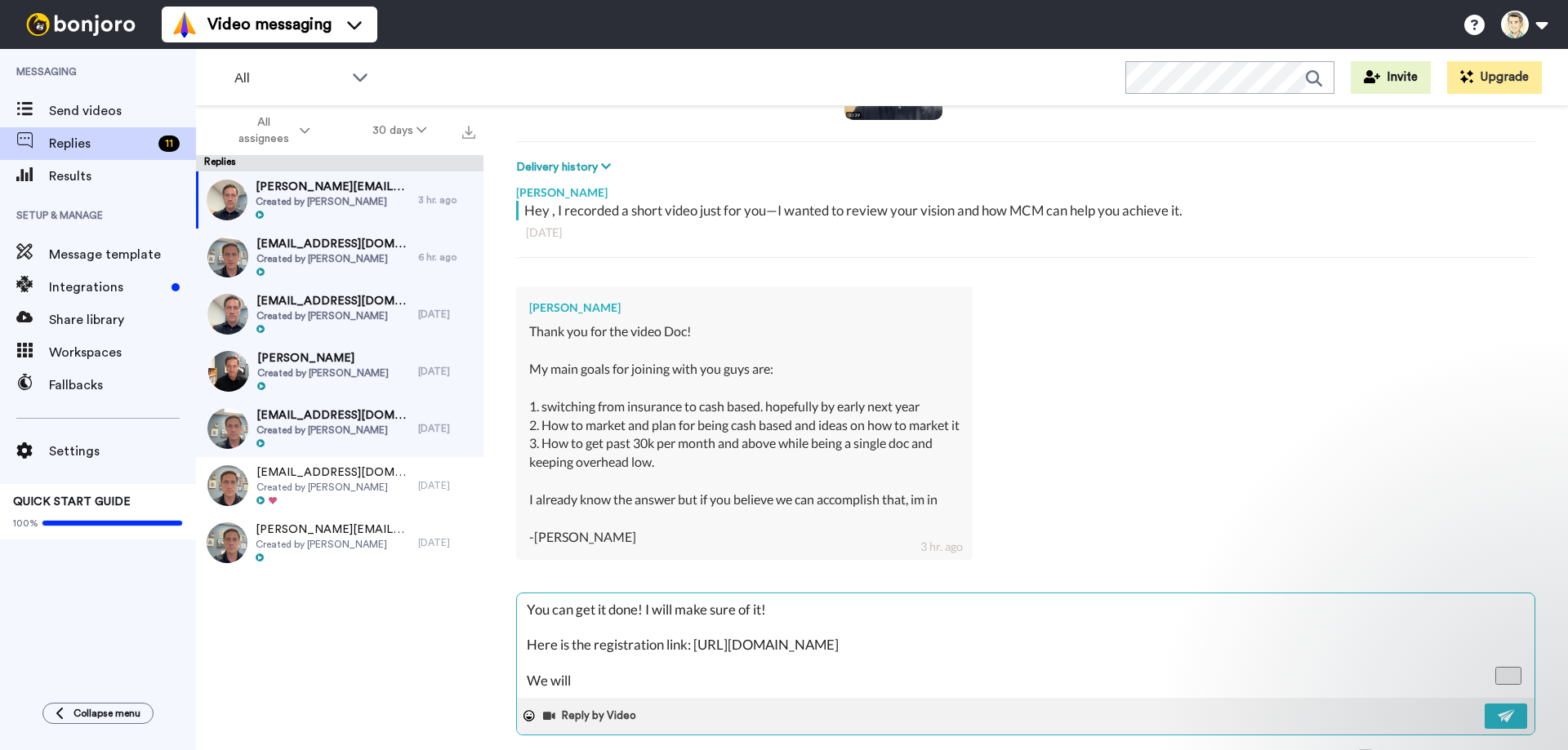
type textarea "You can get it done! I will make sure of it! Here is the registration link: [UR…"
type textarea "x"
type textarea "You can get it done! I will make sure of it! Here is the registration link: [UR…"
type textarea "x"
type textarea "You can get it done! I will make sure of it! Here is the registration link: [UR…"
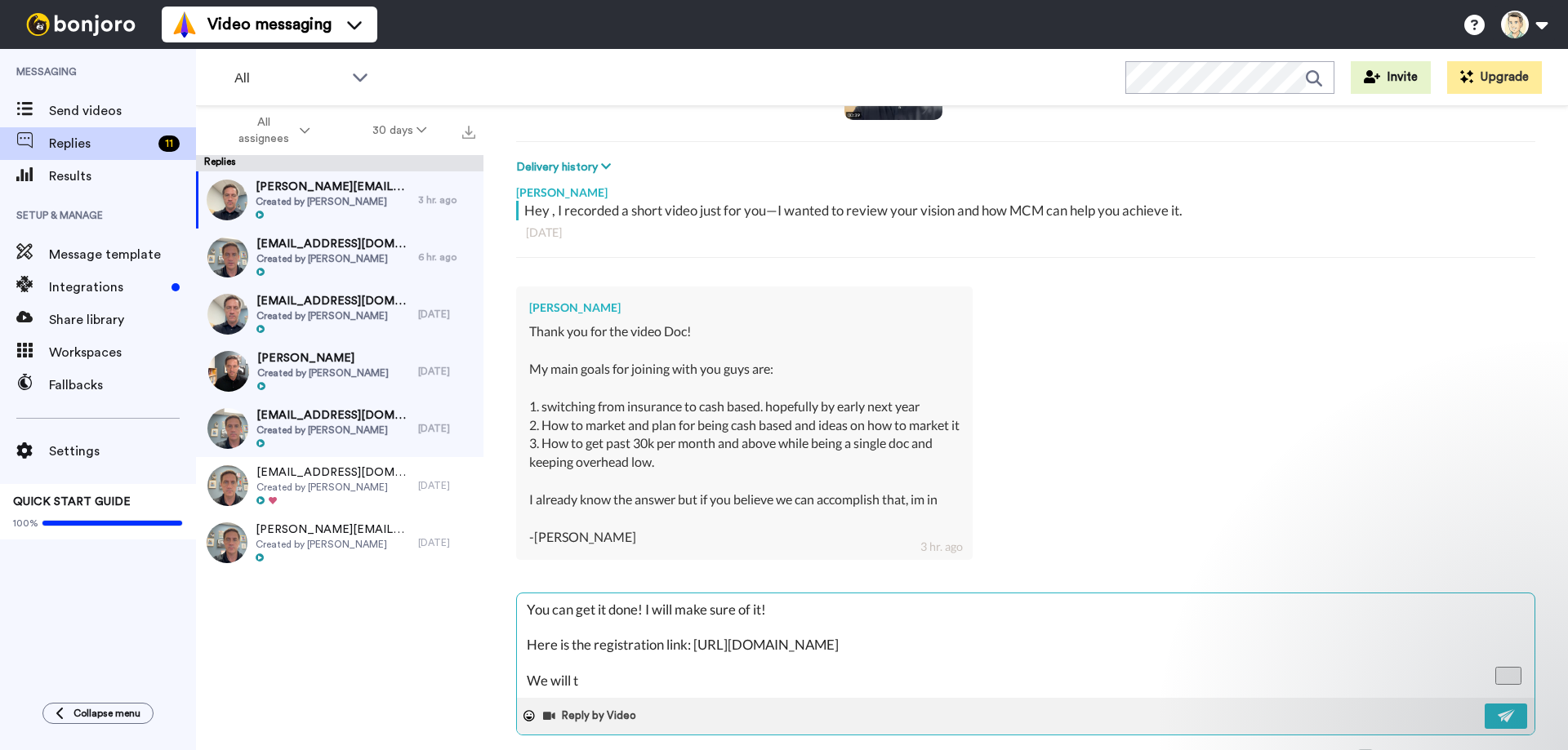
type textarea "x"
type textarea "You can get it done! I will make sure of it! Here is the registration link: [UR…"
type textarea "x"
type textarea "You can get it done! I will make sure of it! Here is the registration link: [UR…"
type textarea "x"
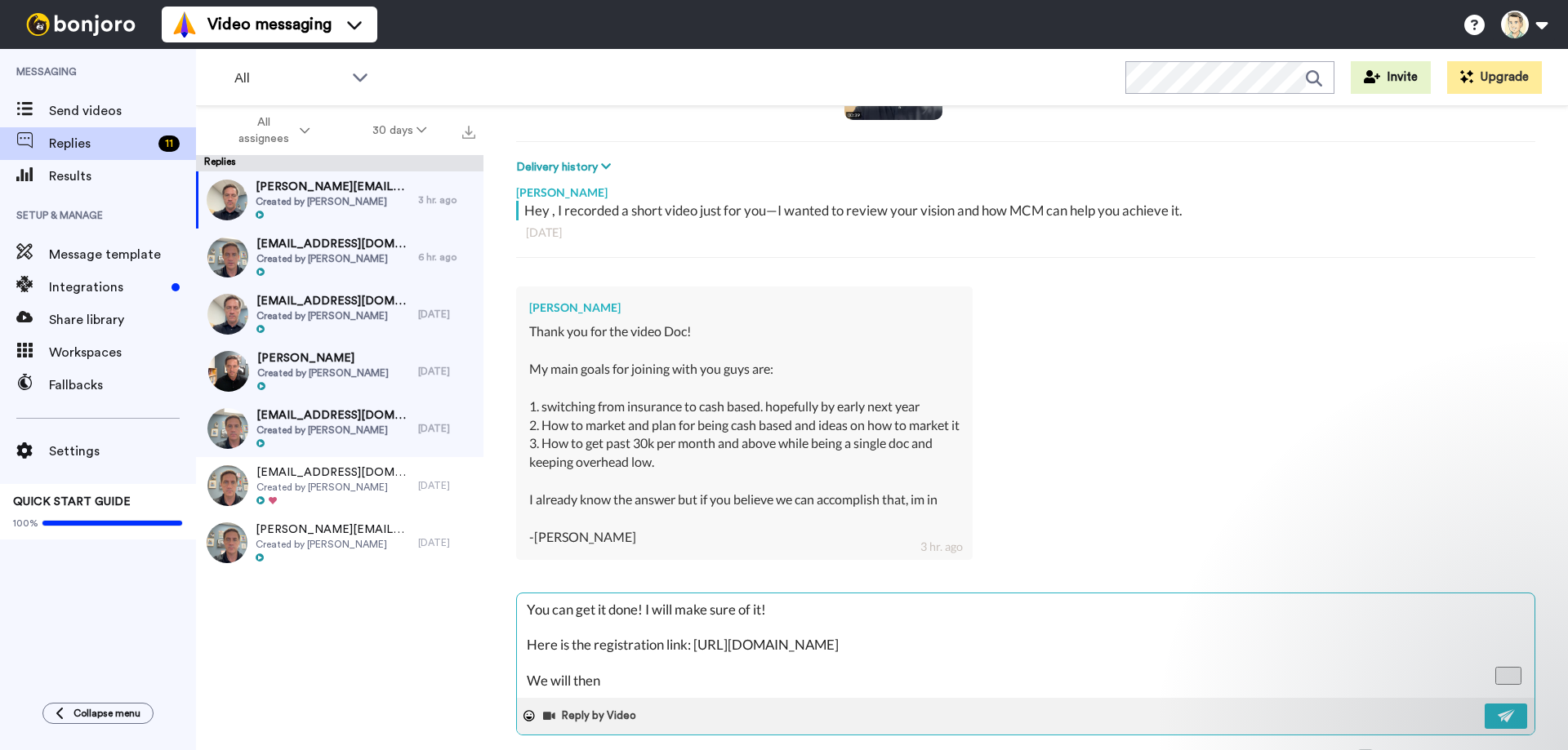
type textarea "You can get it done! I will make sure of it! Here is the registration link: [UR…"
type textarea "x"
type textarea "You can get it done! I will make sure of it! Here is the registration link: [UR…"
type textarea "x"
type textarea "You can get it done! I will make sure of it! Here is the registration link: [UR…"
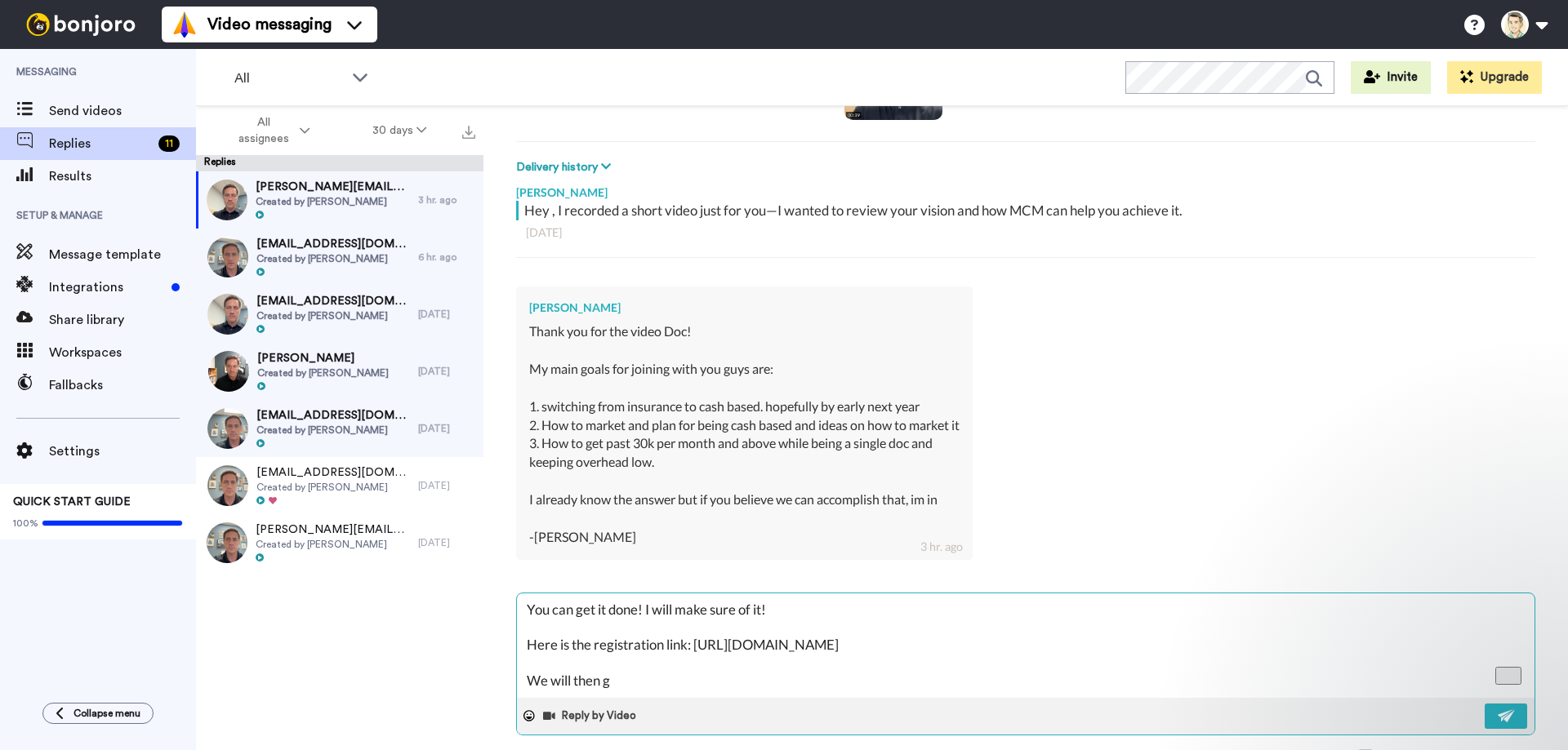
type textarea "x"
type textarea "You can get it done! I will make sure of it! Here is the registration link: [UR…"
type textarea "x"
type textarea "You can get it done! I will make sure of it! Here is the registration link: [UR…"
type textarea "x"
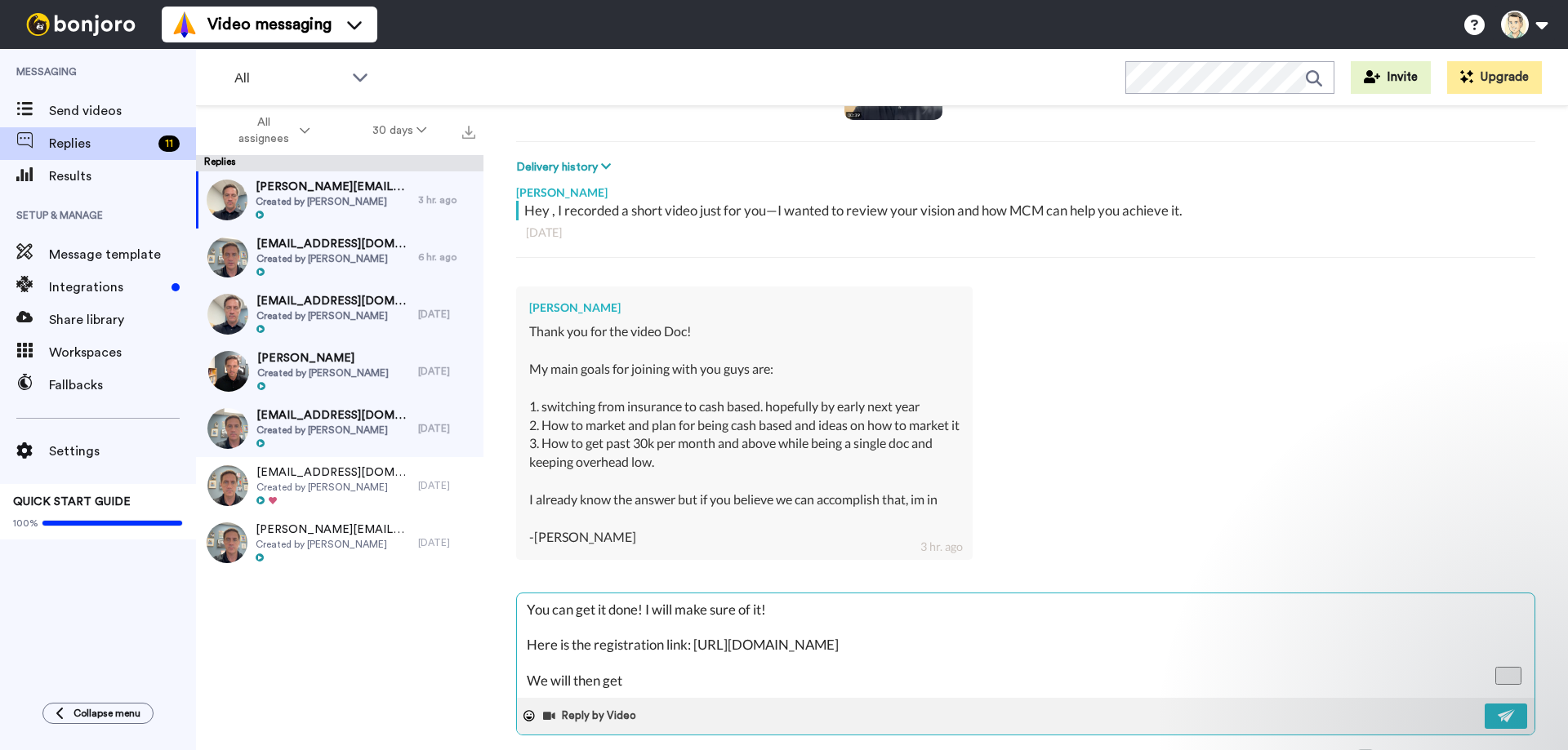
type textarea "You can get it done! I will make sure of it! Here is the registration link: [UR…"
type textarea "x"
type textarea "You can get it done! I will make sure of it! Here is the registration link: [UR…"
type textarea "x"
type textarea "You can get it done! I will make sure of it! Here is the registration link: [UR…"
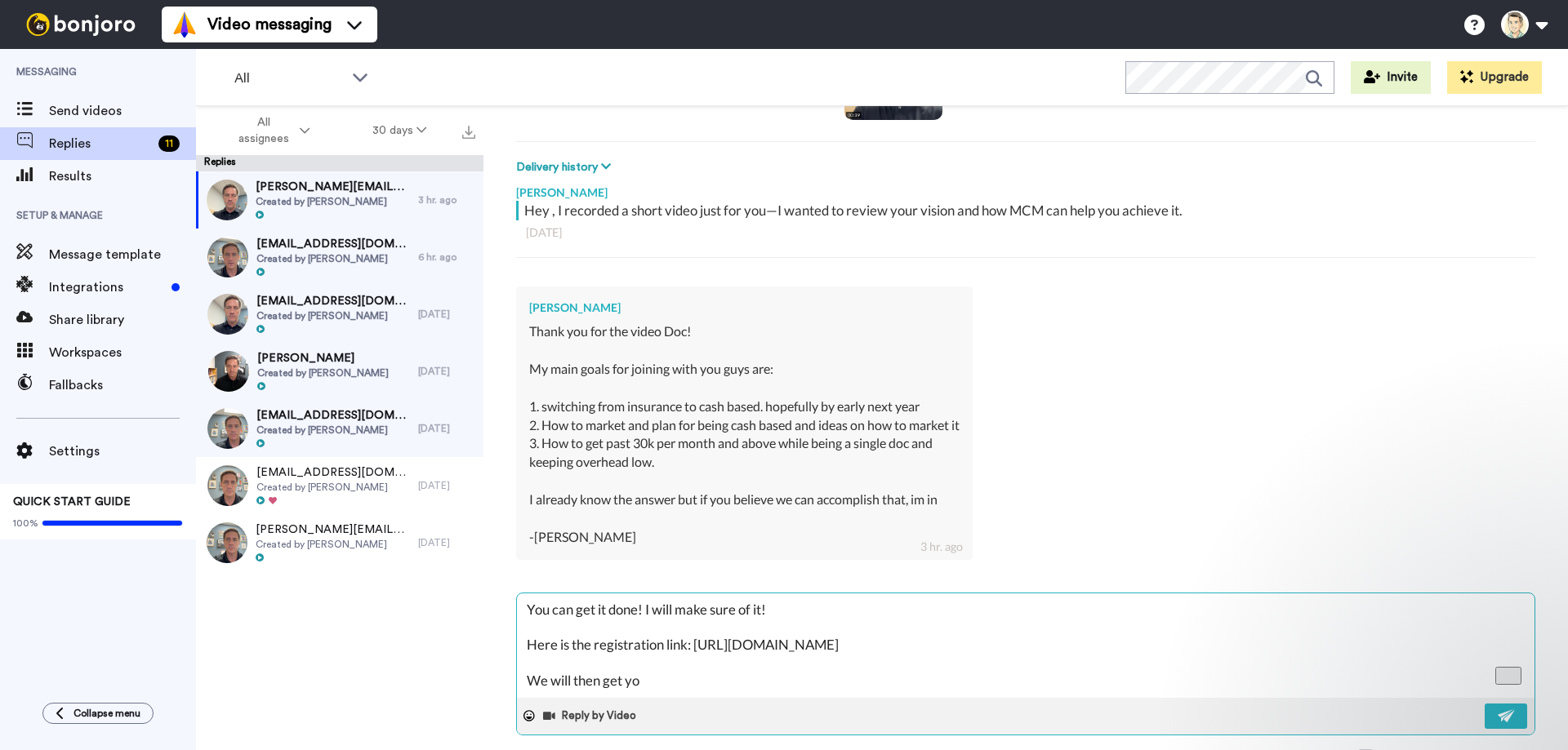
type textarea "x"
type textarea "You can get it done! I will make sure of it! Here is the registration link: [UR…"
type textarea "x"
type textarea "You can get it done! I will make sure of it! Here is the registration link: [UR…"
type textarea "x"
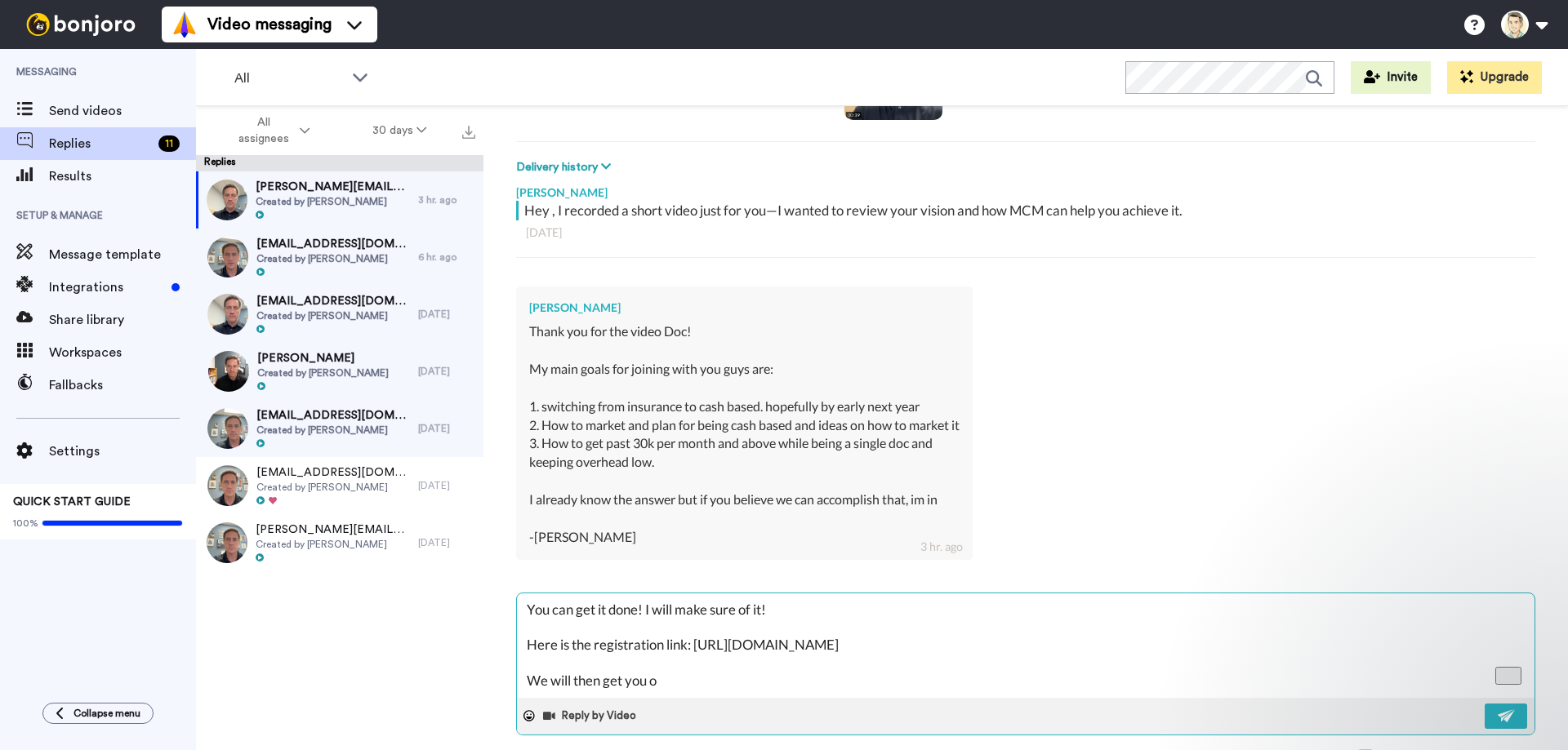
type textarea "You can get it done! I will make sure of it! Here is the registration link: [UR…"
type textarea "x"
type textarea "You can get it done! I will make sure of it! Here is the registration link: [UR…"
type textarea "x"
type textarea "You can get it done! I will make sure of it! Here is the registration link: [UR…"
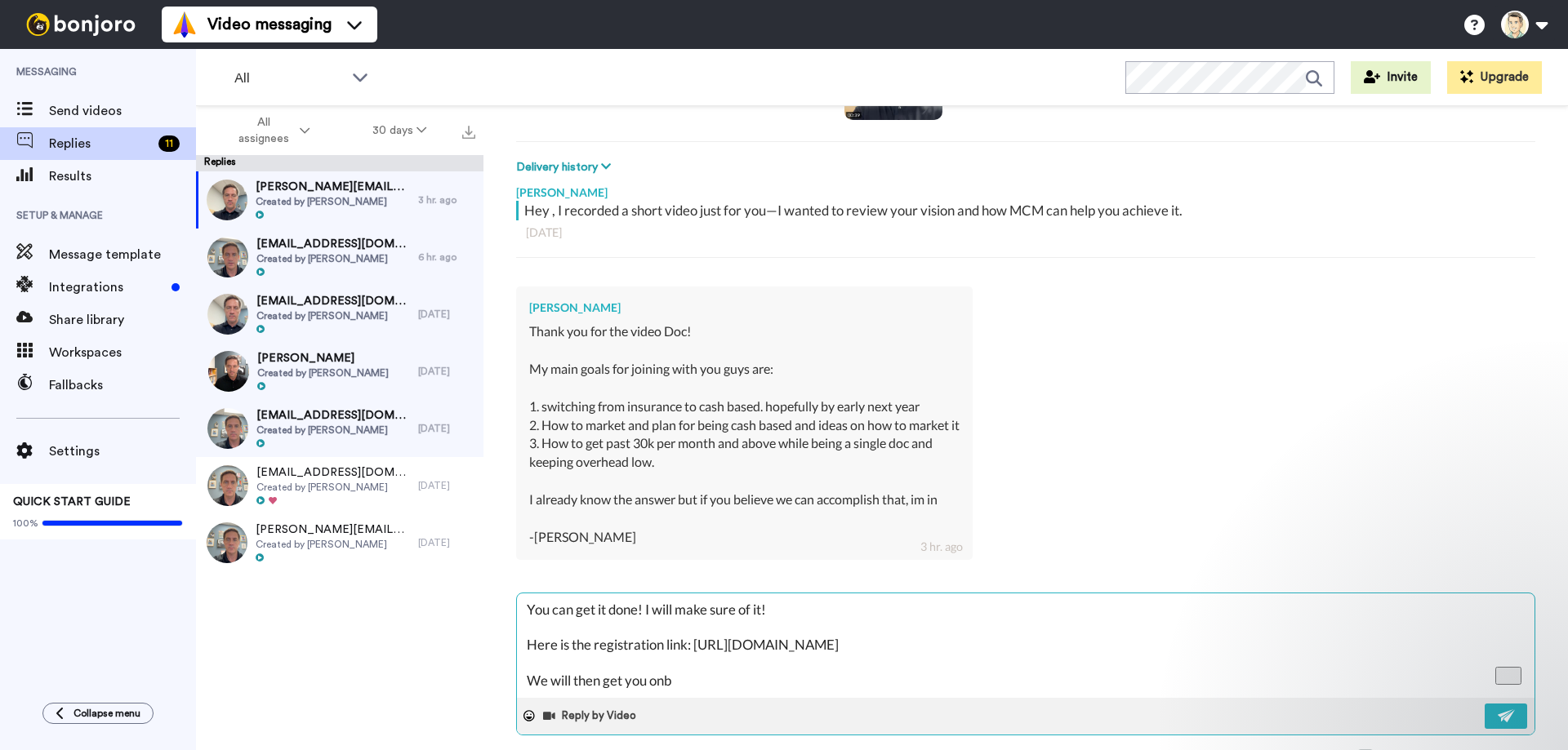
type textarea "x"
type textarea "You can get it done! I will make sure of it! Here is the registration link: [UR…"
type textarea "x"
type textarea "You can get it done! I will make sure of it! Here is the registration link: [UR…"
type textarea "x"
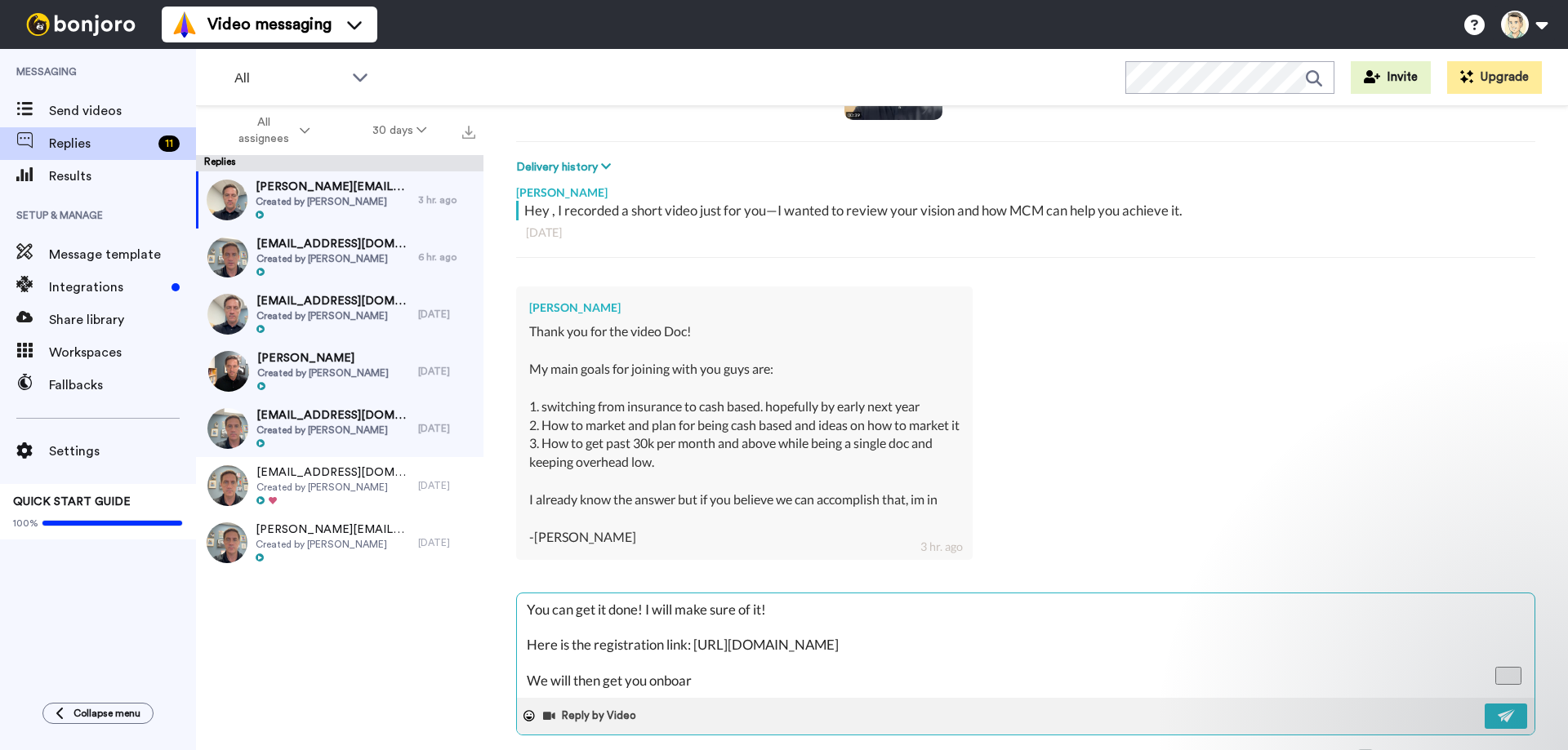
type textarea "You can get it done! I will make sure of it! Here is the registration link: [UR…"
type textarea "x"
type textarea "You can get it done! I will make sure of it! Here is the registration link: [UR…"
type textarea "x"
type textarea "You can get it done! I will make sure of it! Here is the registration link: [UR…"
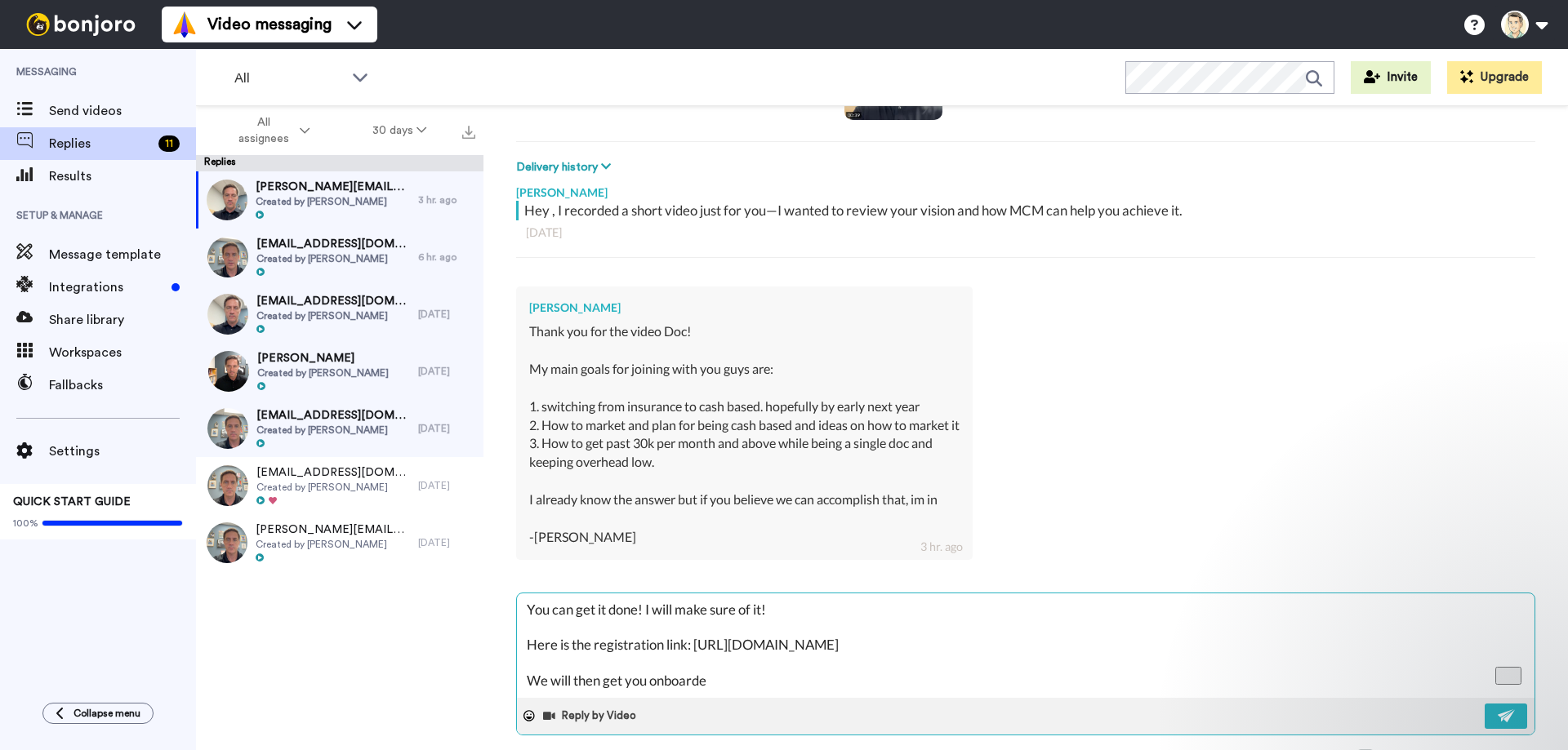
type textarea "x"
type textarea "You can get it done! I will make sure of it! Here is the registration link: [UR…"
type textarea "x"
type textarea "You can get it done! I will make sure of it! Here is the registration link: [UR…"
type textarea "x"
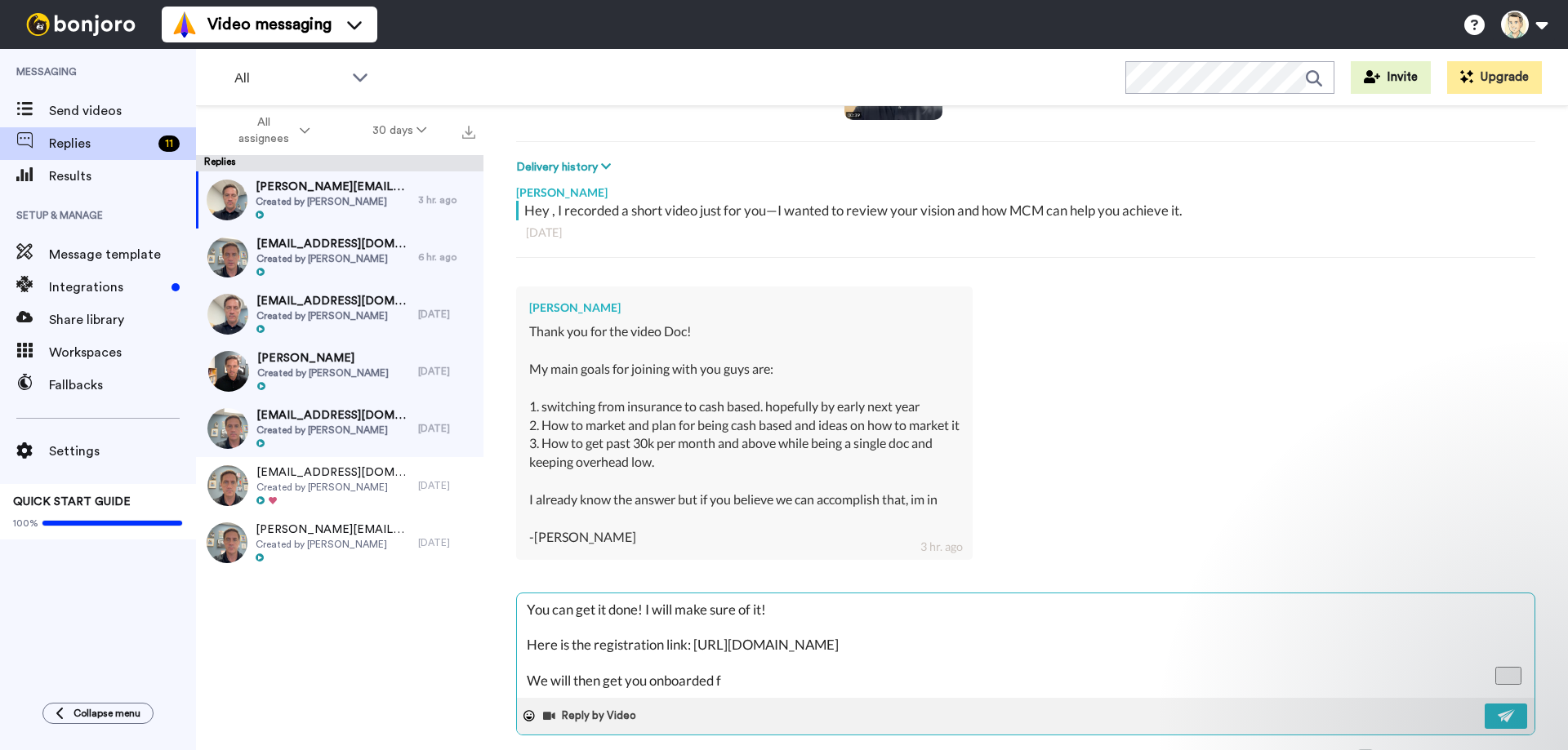
type textarea "You can get it done! I will make sure of it! Here is the registration link: [UR…"
type textarea "x"
type textarea "You can get it done! I will make sure of it! Here is the registration link: [UR…"
type textarea "x"
type textarea "You can get it done! I will make sure of it! Here is the registration link: [UR…"
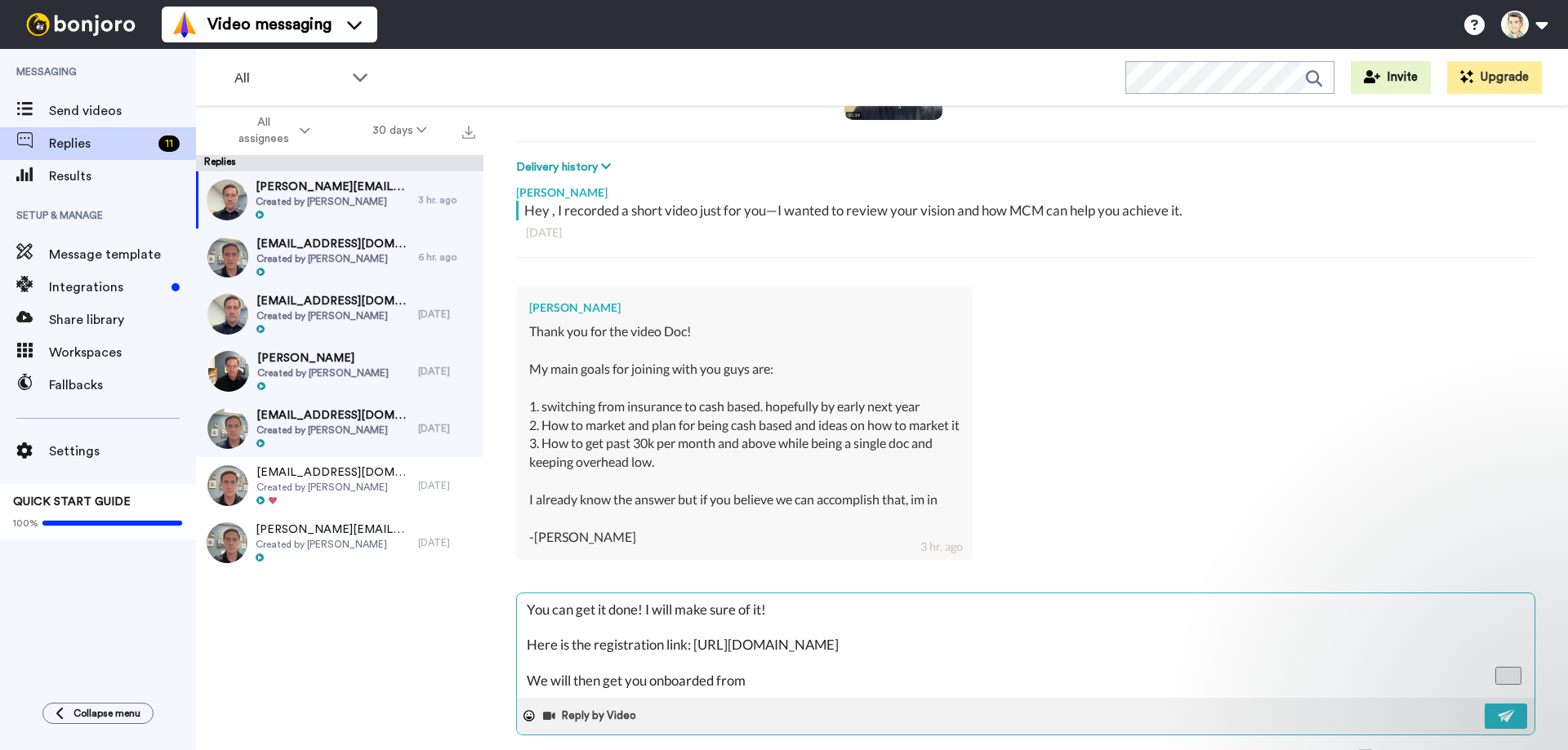
type textarea "x"
type textarea "You can get it done! I will make sure of it! Here is the registration link: [UR…"
type textarea "x"
type textarea "You can get it done! I will make sure of it! Here is the registration link: [UR…"
type textarea "x"
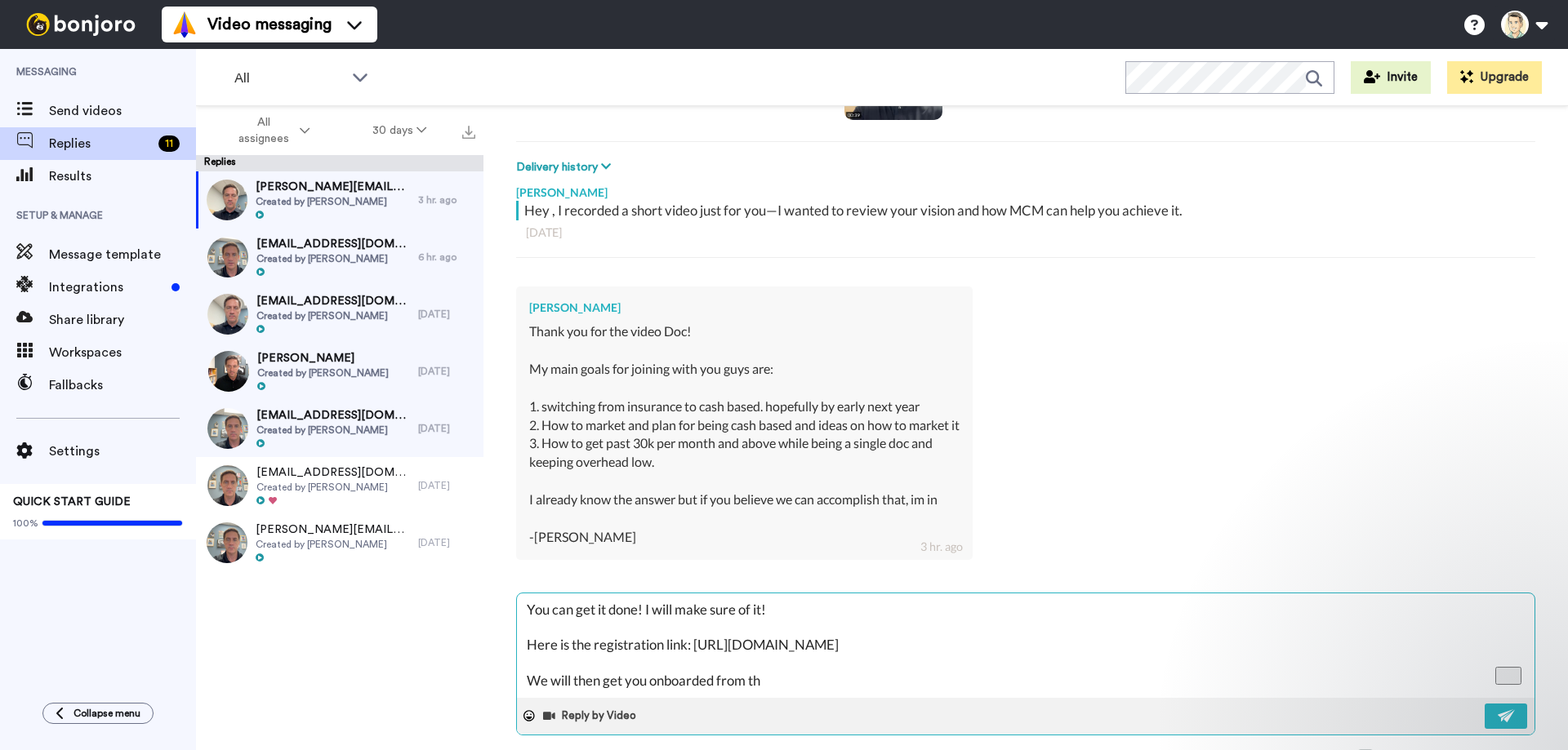
type textarea "You can get it done! I will make sure of it! Here is the registration link: [UR…"
type textarea "x"
type textarea "You can get it done! I will make sure of it! Here is the registration link: [UR…"
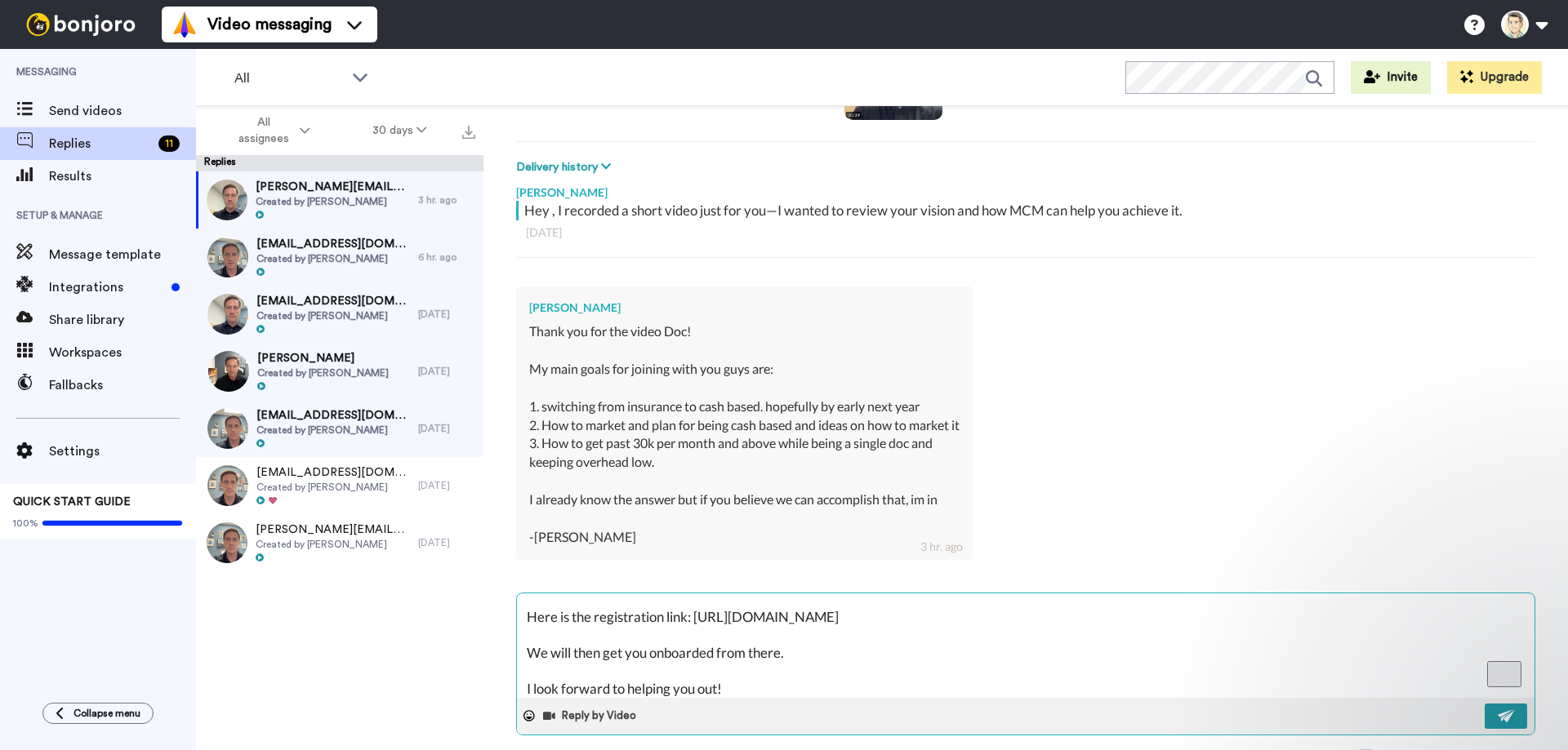
click at [1505, 717] on img at bounding box center [1506, 715] width 18 height 13
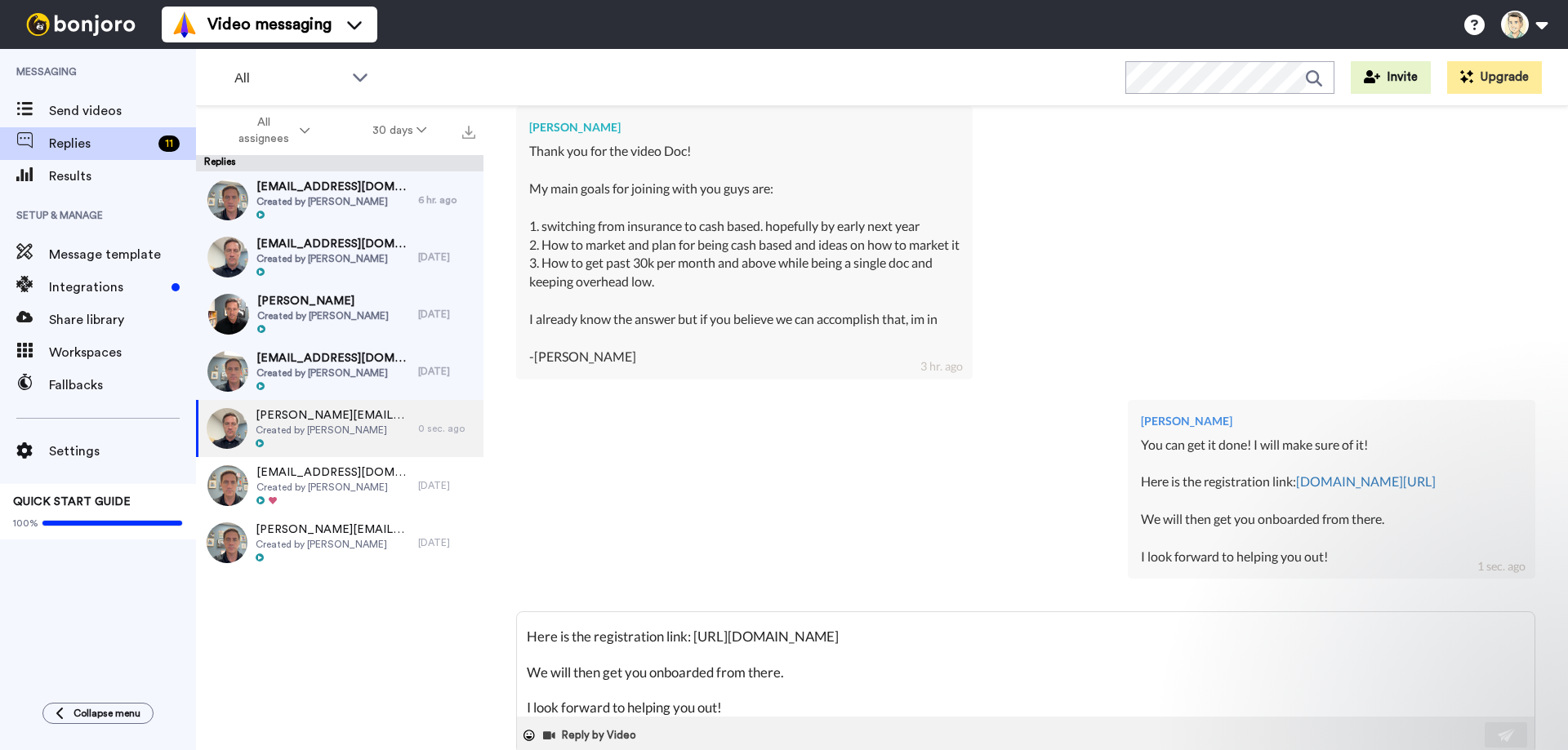
scroll to position [411, 0]
